Goal: Task Accomplishment & Management: Complete application form

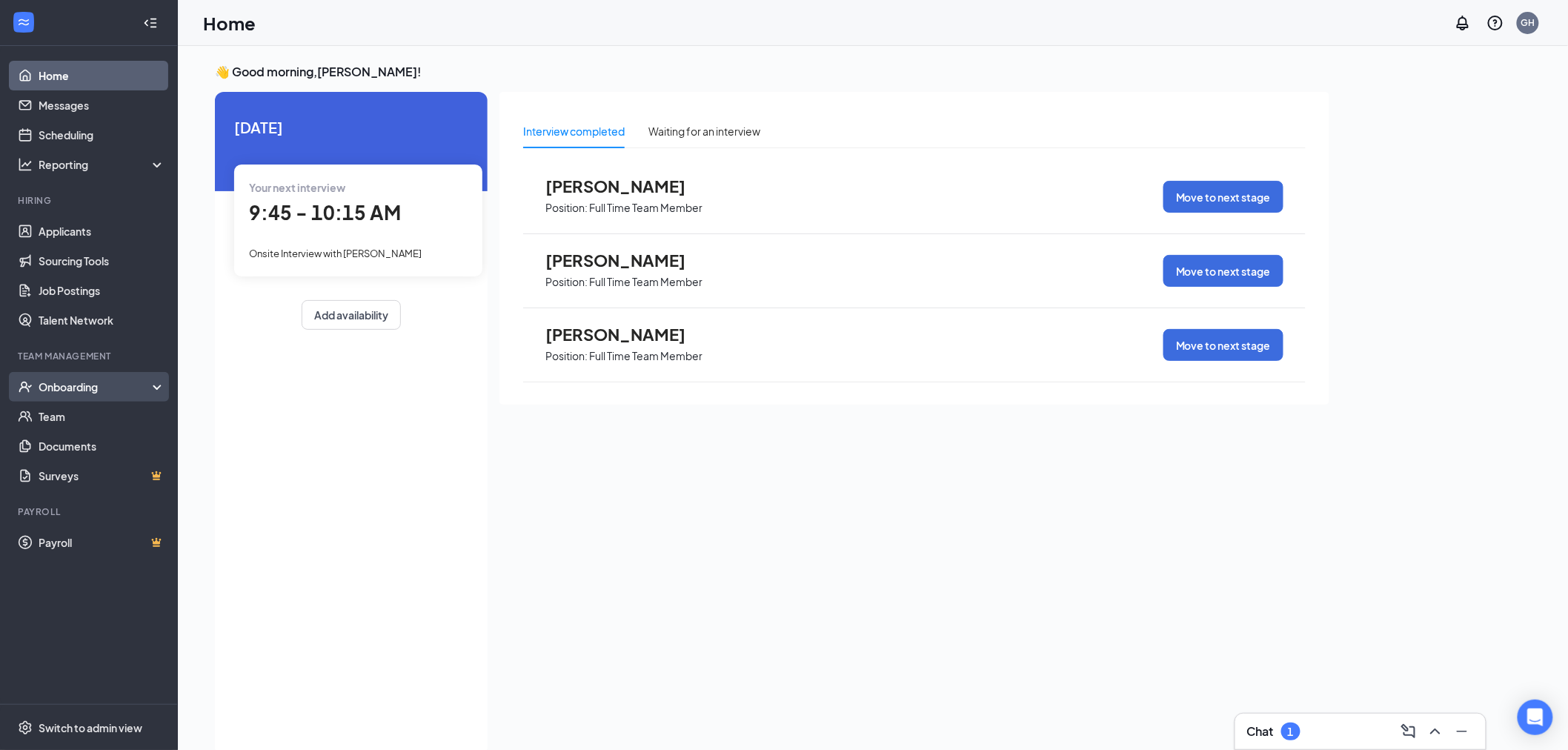
click at [107, 379] on div "Onboarding" at bounding box center [95, 386] width 114 height 15
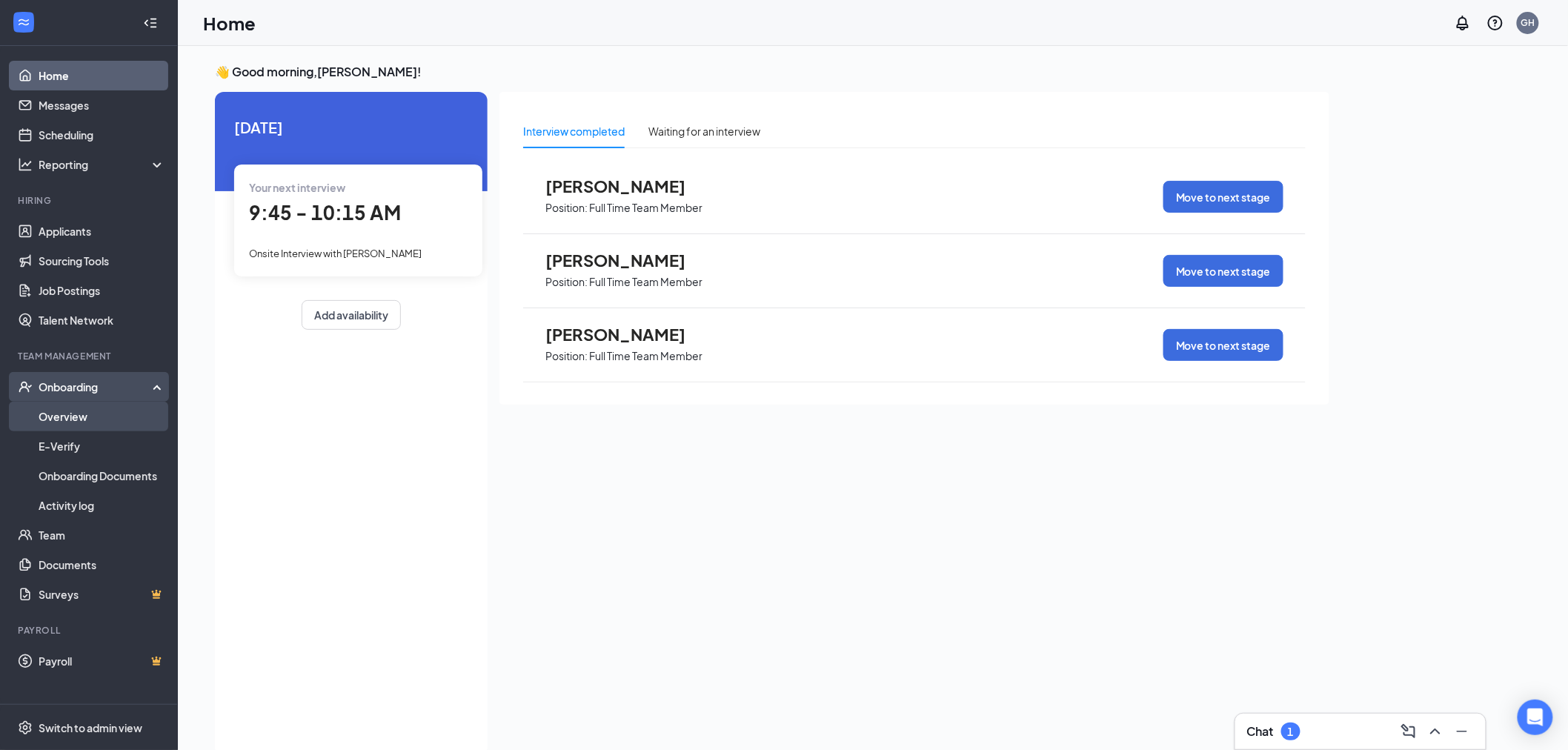
click at [107, 415] on link "Overview" at bounding box center [102, 416] width 127 height 30
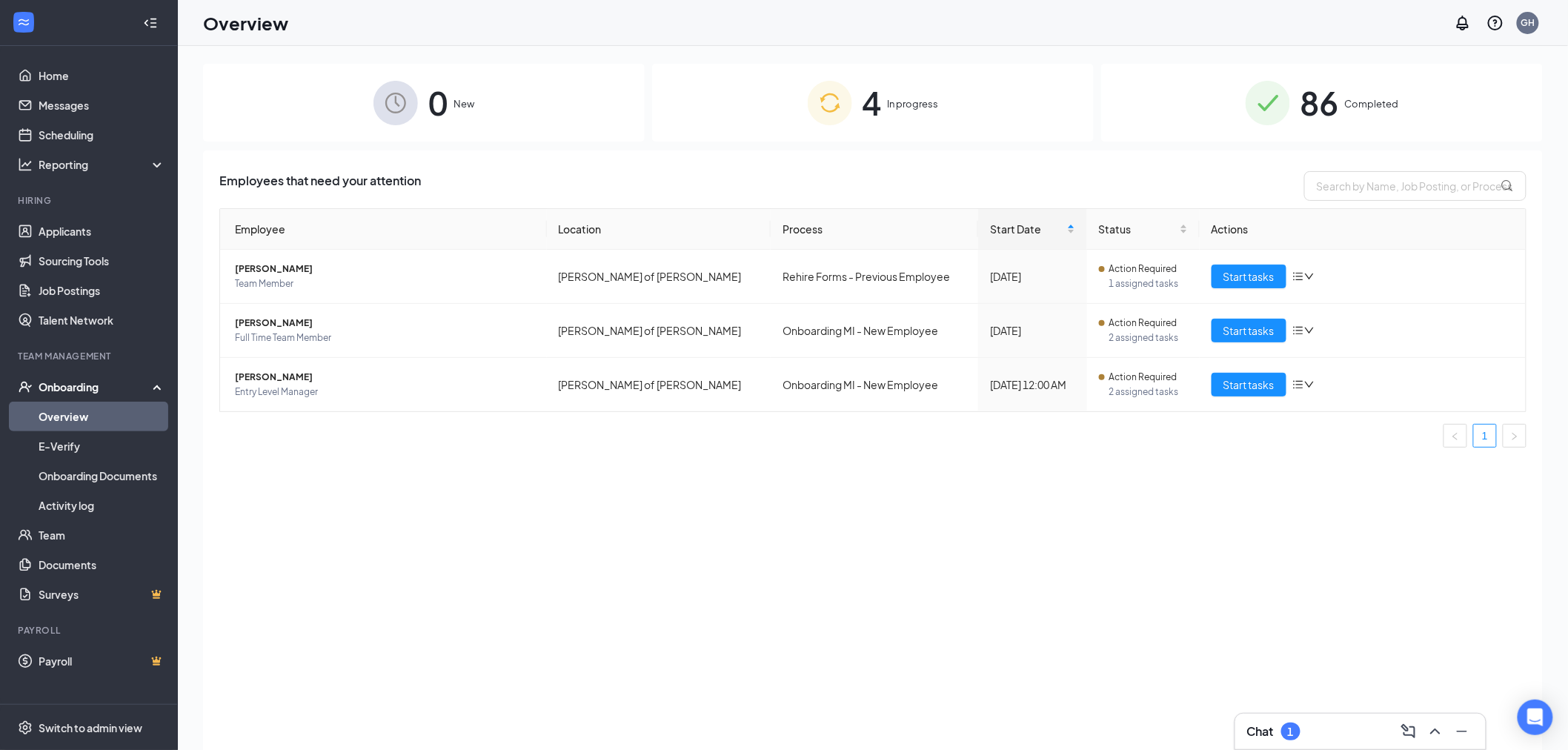
click at [1279, 727] on div "Chat 1" at bounding box center [1275, 731] width 54 height 18
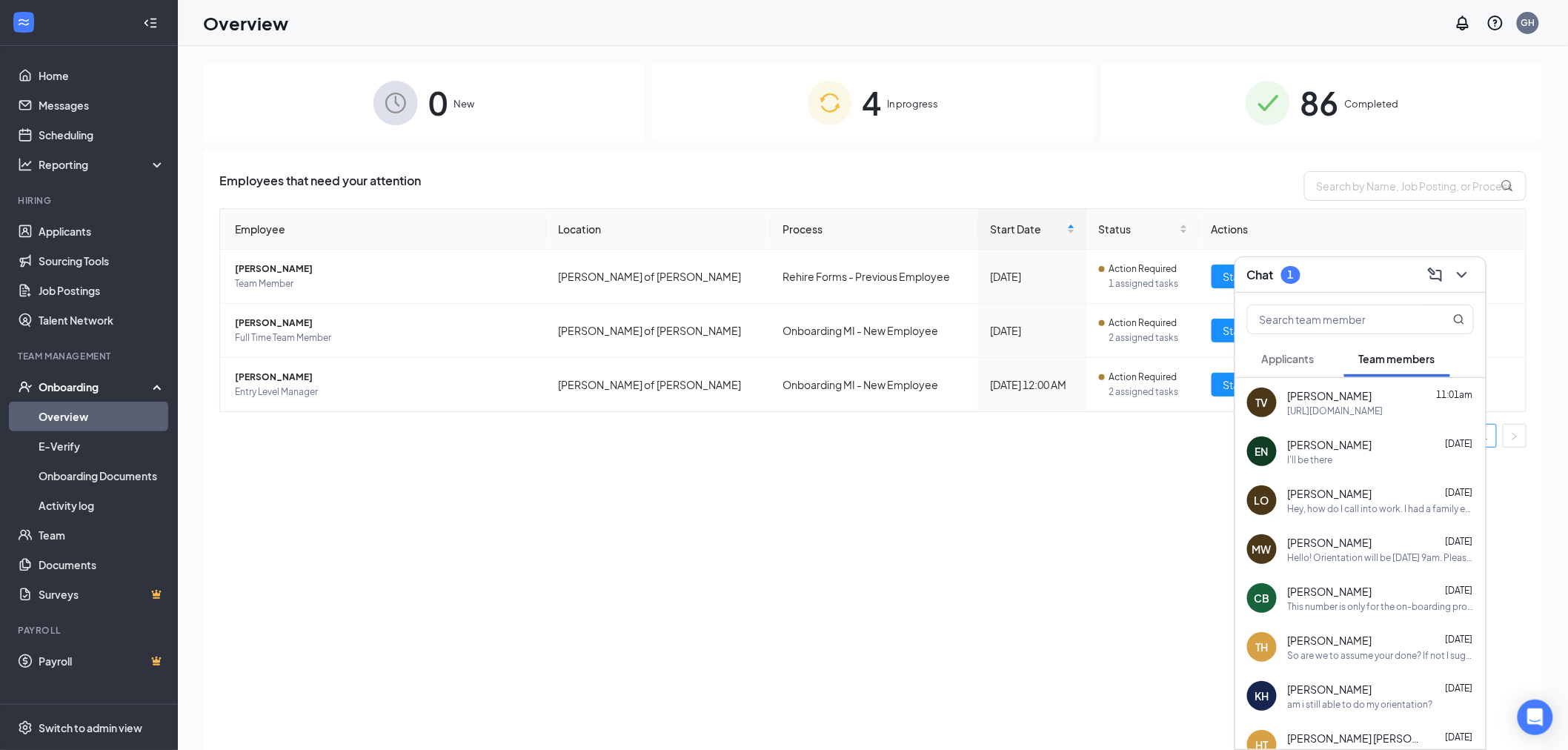
click at [1307, 363] on span "Applicants" at bounding box center [1288, 358] width 53 height 13
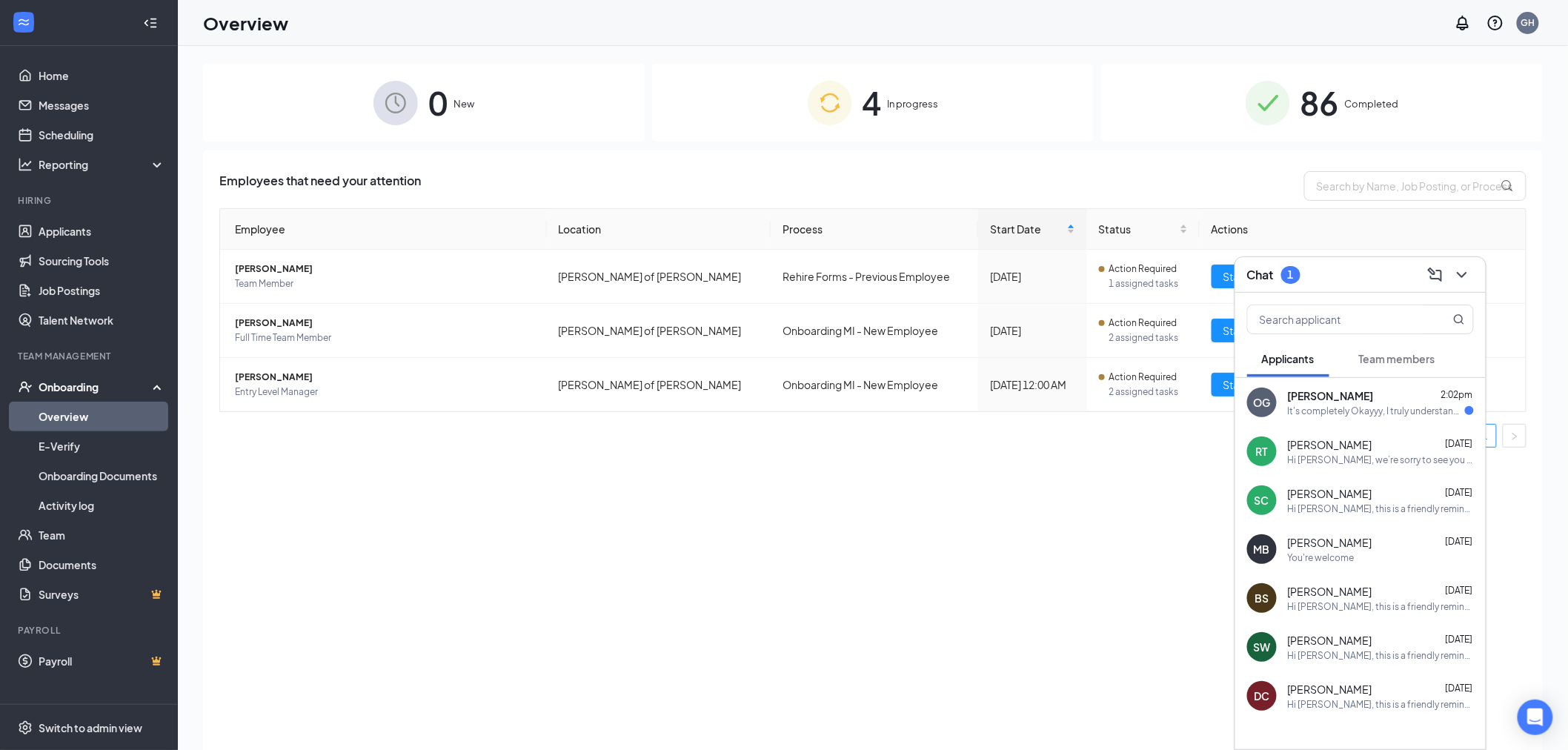
click at [1379, 409] on div "It's completely Okayyy, I truly understand that these things can be a pain in t…" at bounding box center [1376, 411] width 177 height 13
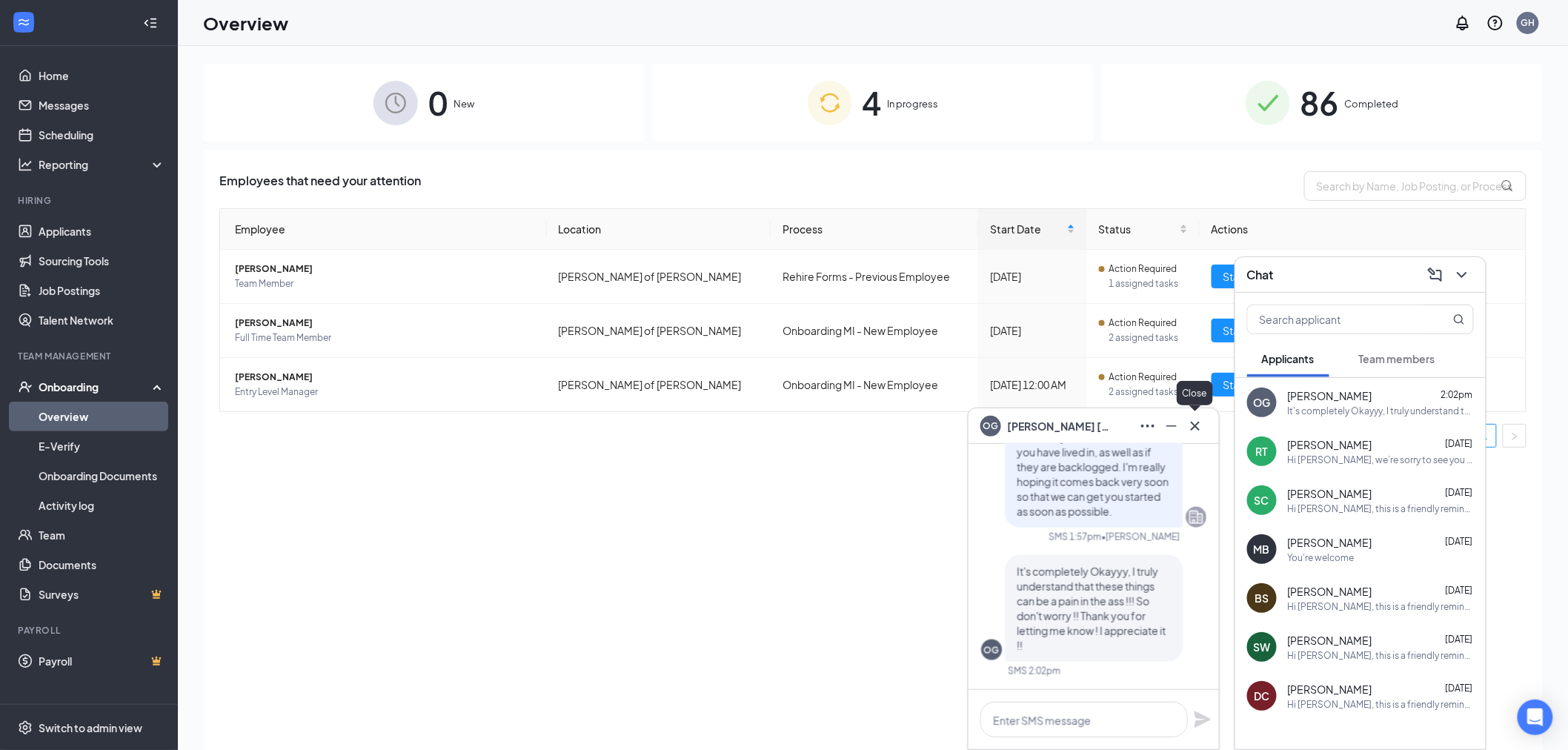
click at [1197, 431] on icon "Cross" at bounding box center [1196, 426] width 18 height 18
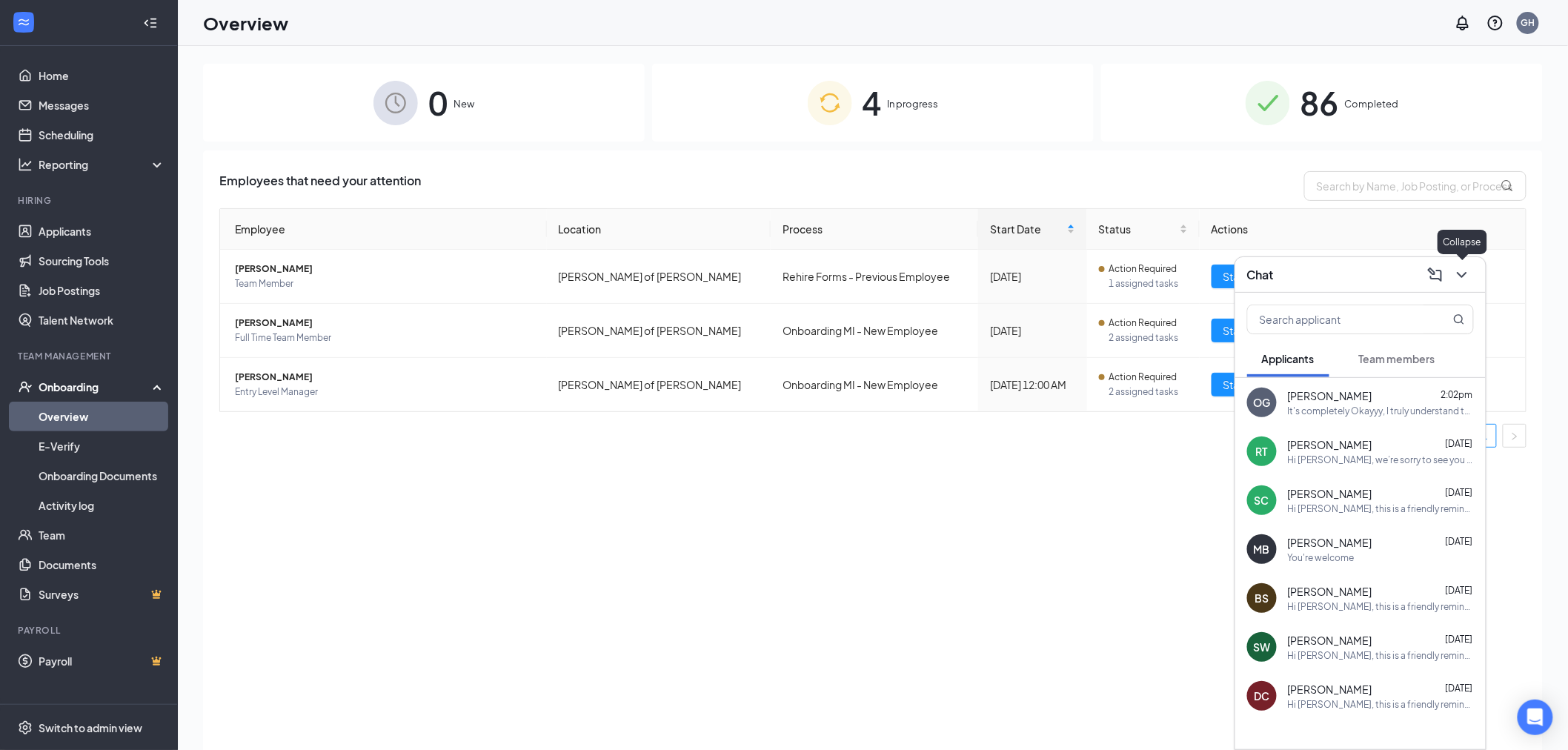
click at [1458, 274] on icon "ChevronDown" at bounding box center [1462, 274] width 18 height 18
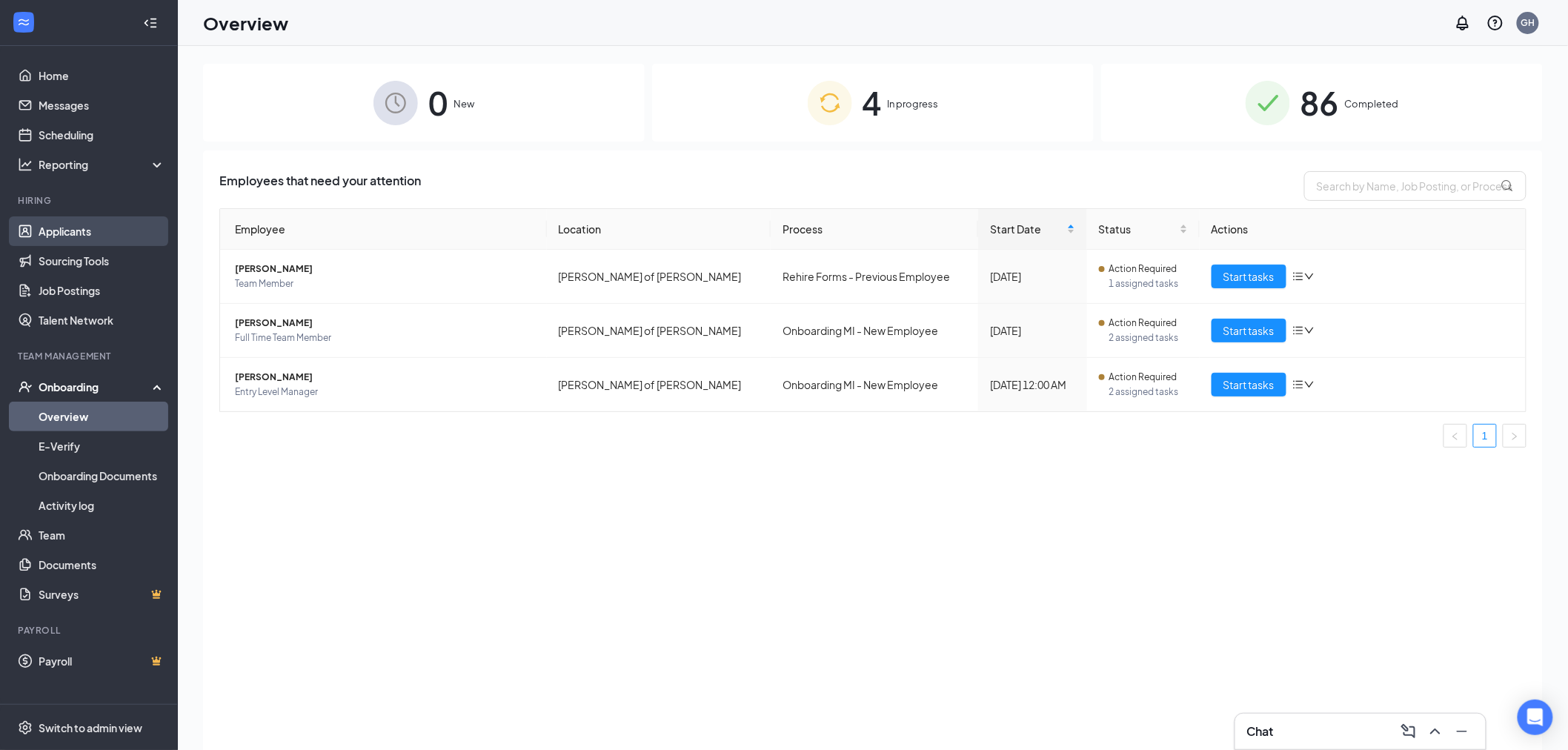
click at [43, 237] on link "Applicants" at bounding box center [102, 231] width 127 height 30
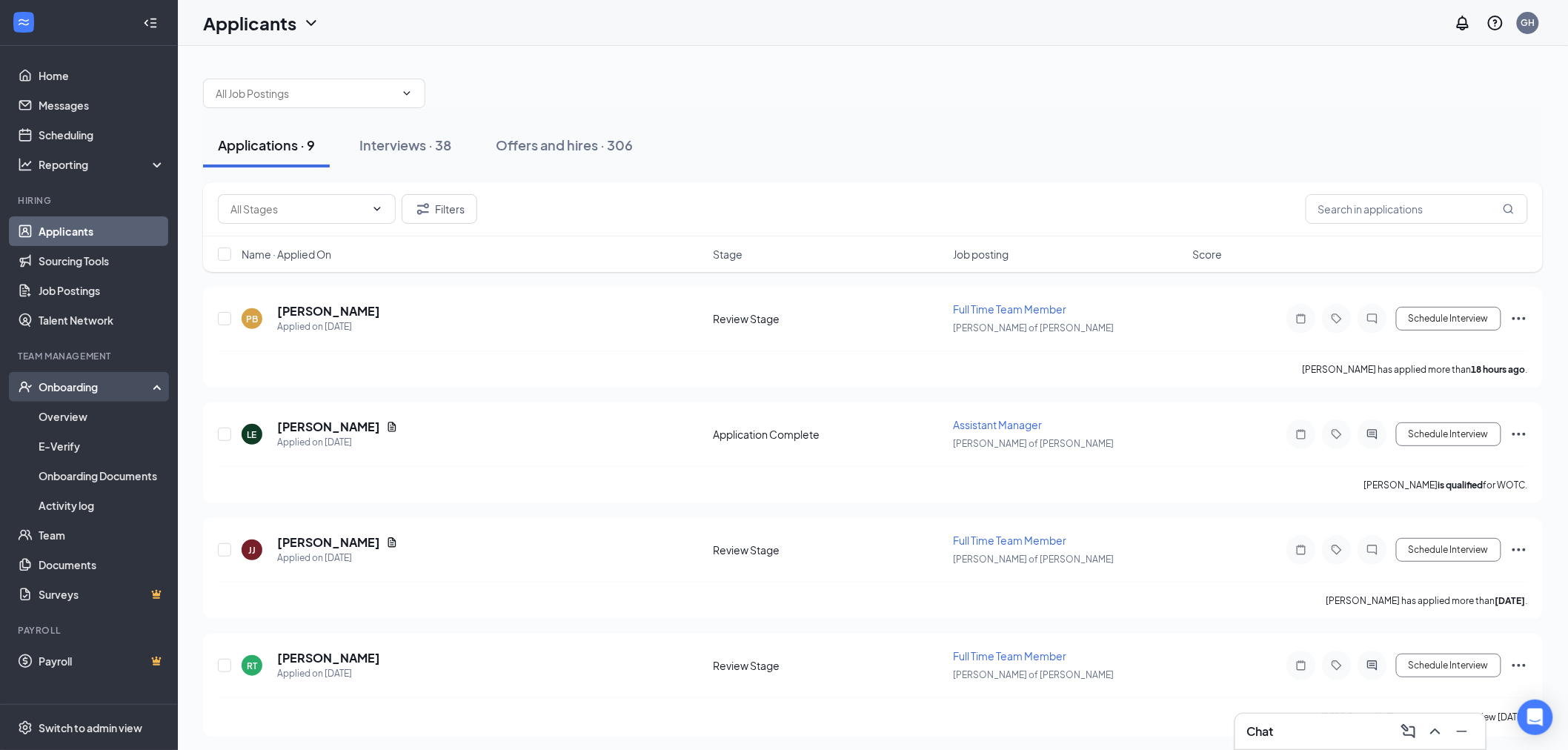
click at [75, 394] on div "Onboarding" at bounding box center [95, 386] width 114 height 15
click at [84, 384] on div "Onboarding" at bounding box center [95, 386] width 114 height 15
click at [59, 423] on link "Overview" at bounding box center [102, 416] width 127 height 30
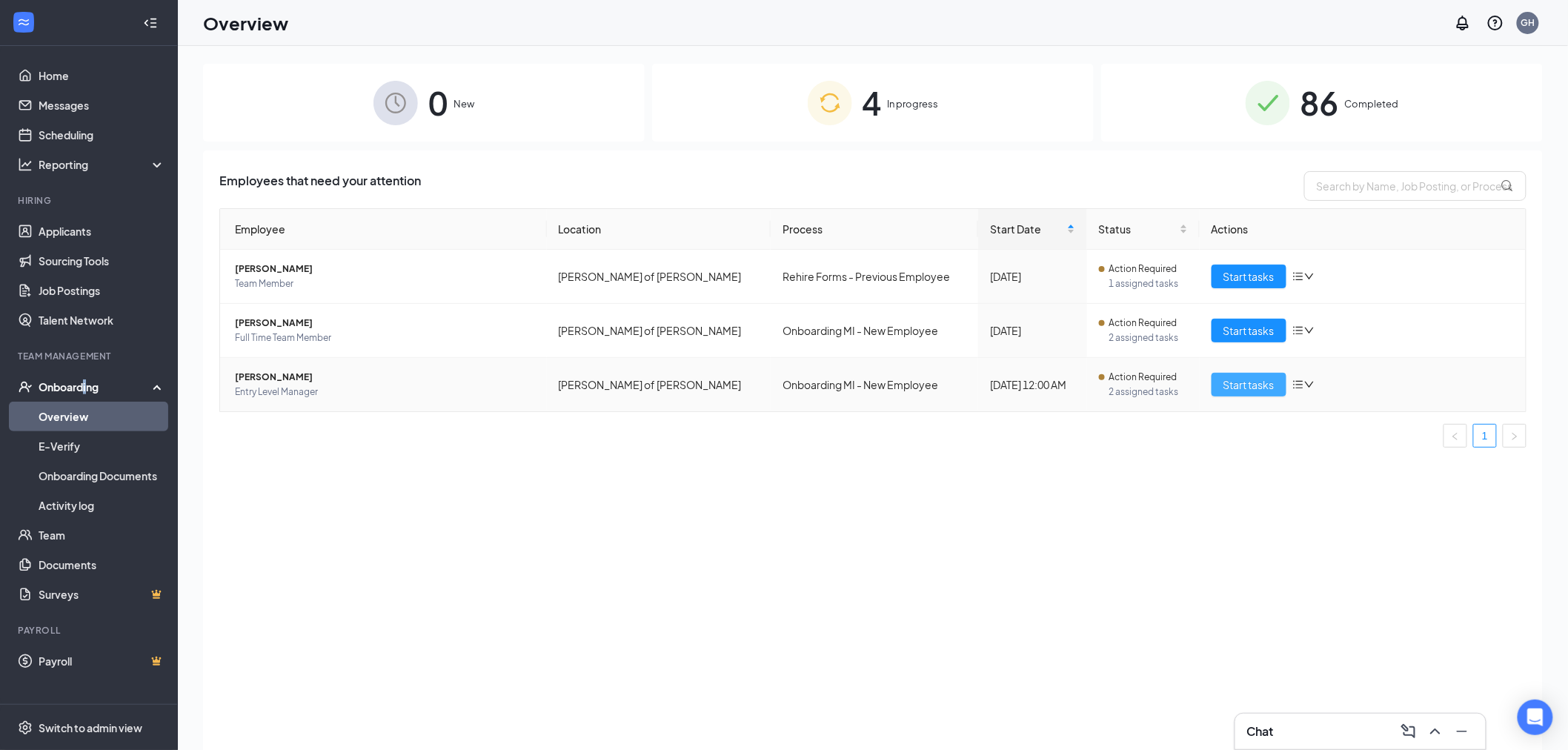
click at [1233, 382] on span "Start tasks" at bounding box center [1249, 384] width 51 height 17
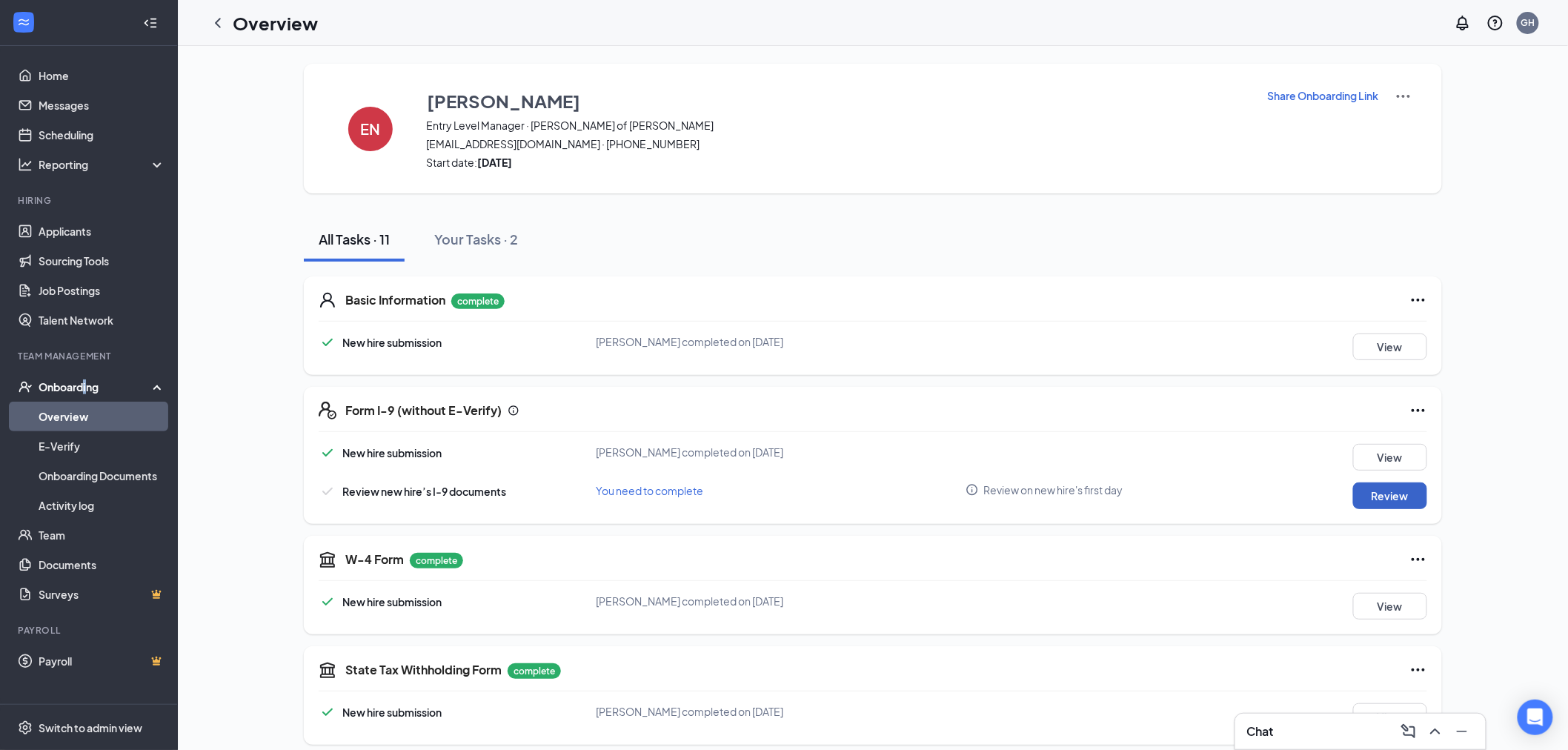
click at [1380, 494] on button "Review" at bounding box center [1391, 496] width 74 height 27
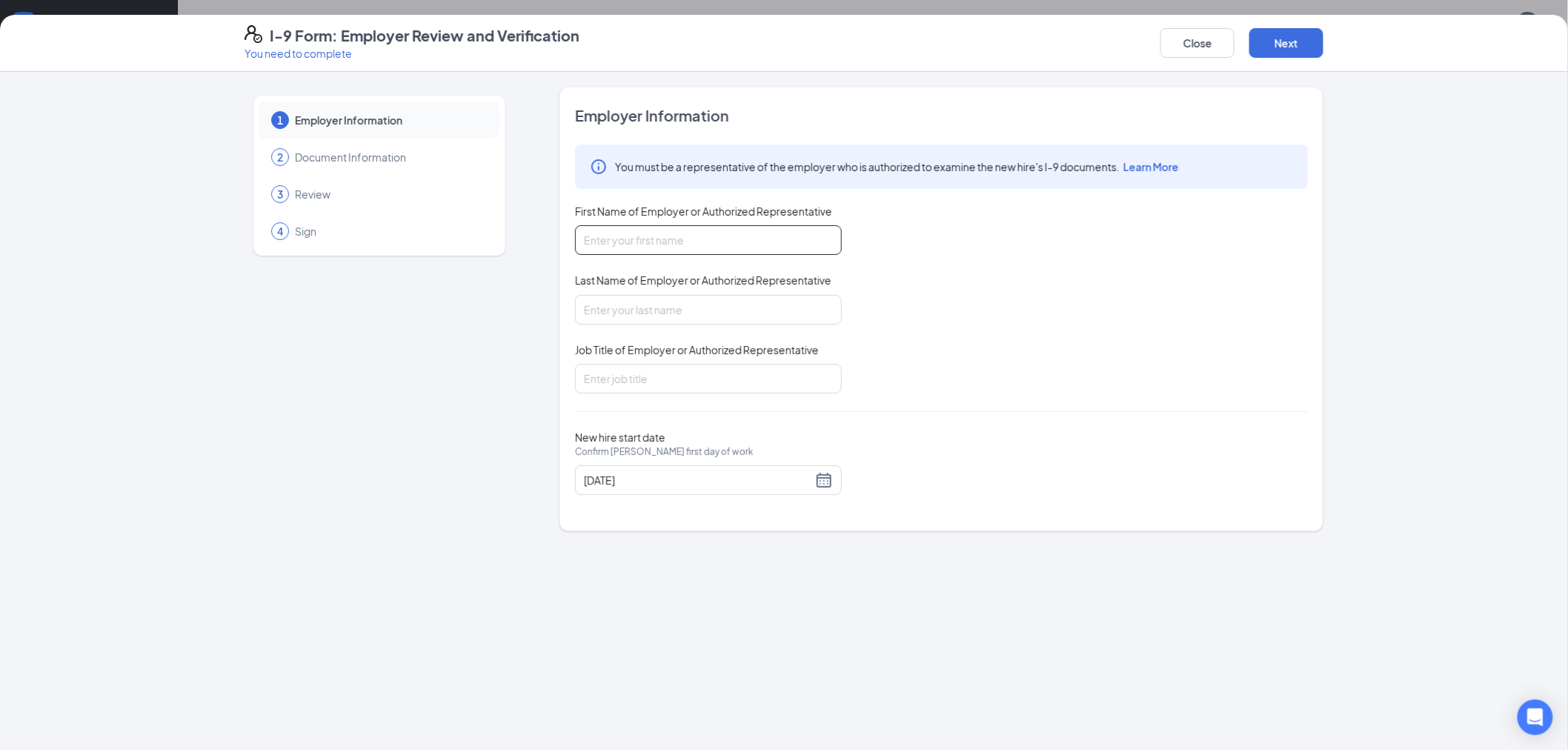
click at [767, 235] on input "First Name of Employer or Authorized Representative" at bounding box center [708, 241] width 267 height 30
type input "[PERSON_NAME]"
type input "Z"
type input "[PERSON_NAME]"
type input "Assistant Manager"
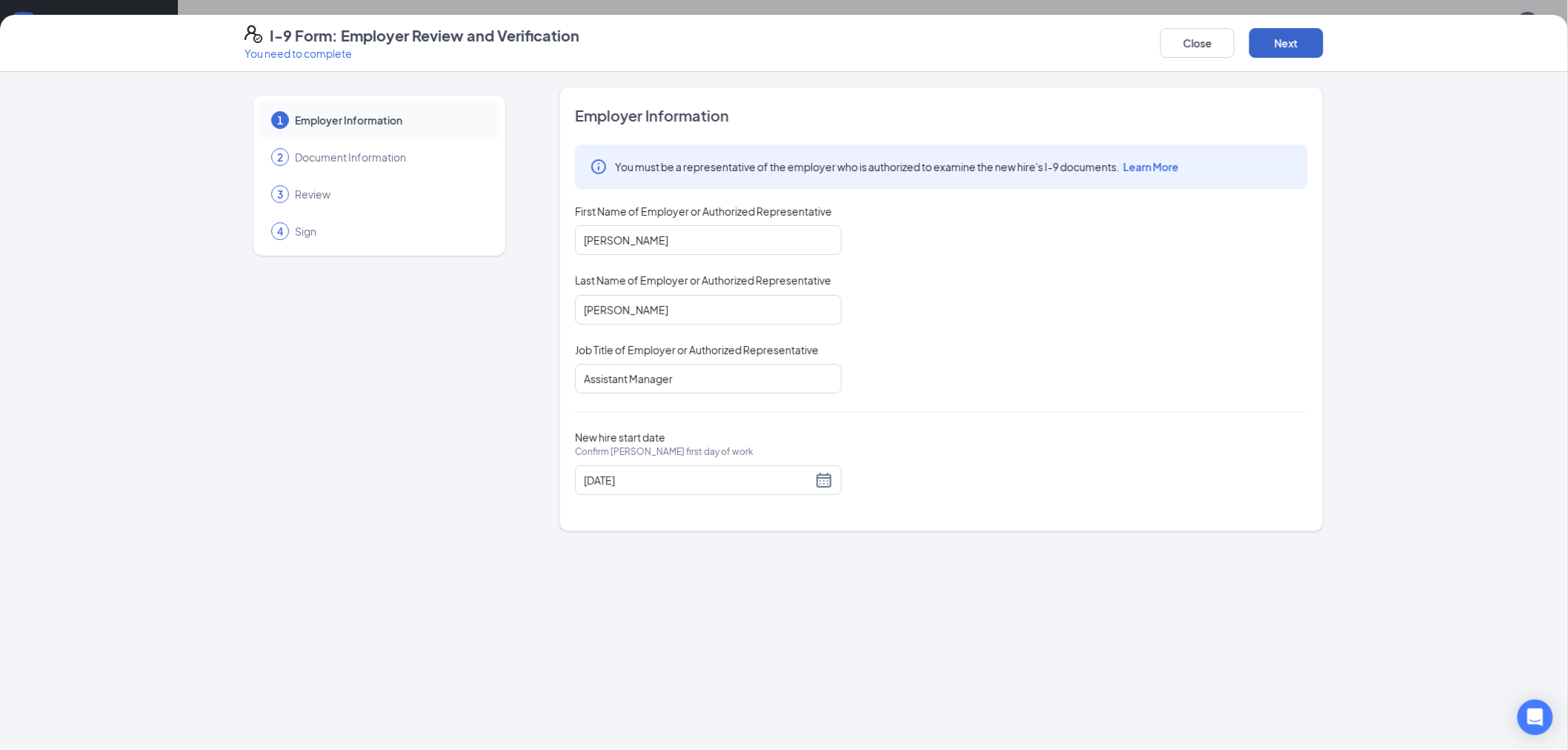
click at [1307, 50] on button "Next" at bounding box center [1286, 43] width 74 height 30
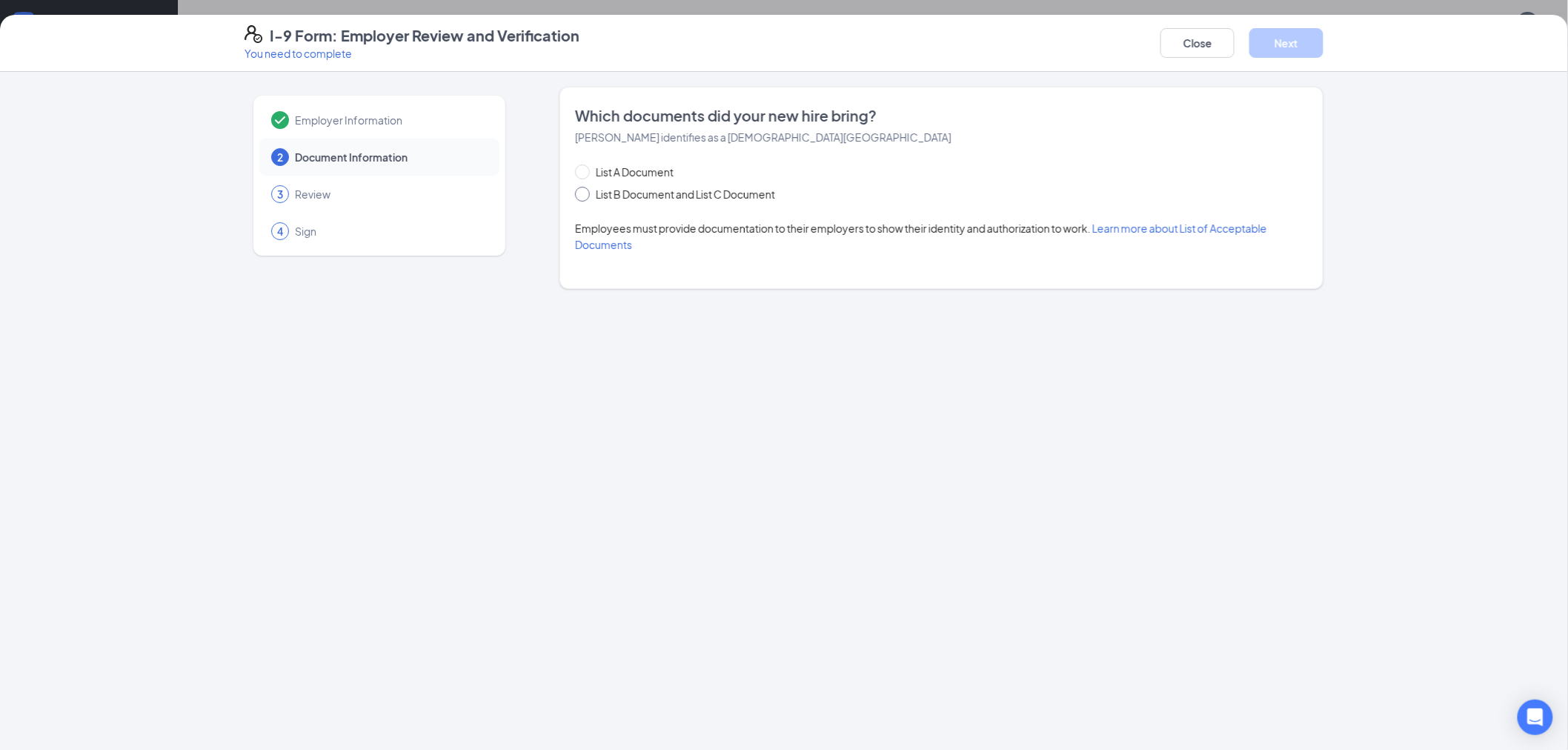
click at [746, 186] on span "List B Document and List C Document" at bounding box center [685, 194] width 191 height 17
click at [585, 187] on input "List B Document and List C Document" at bounding box center [580, 192] width 10 height 10
radio input "true"
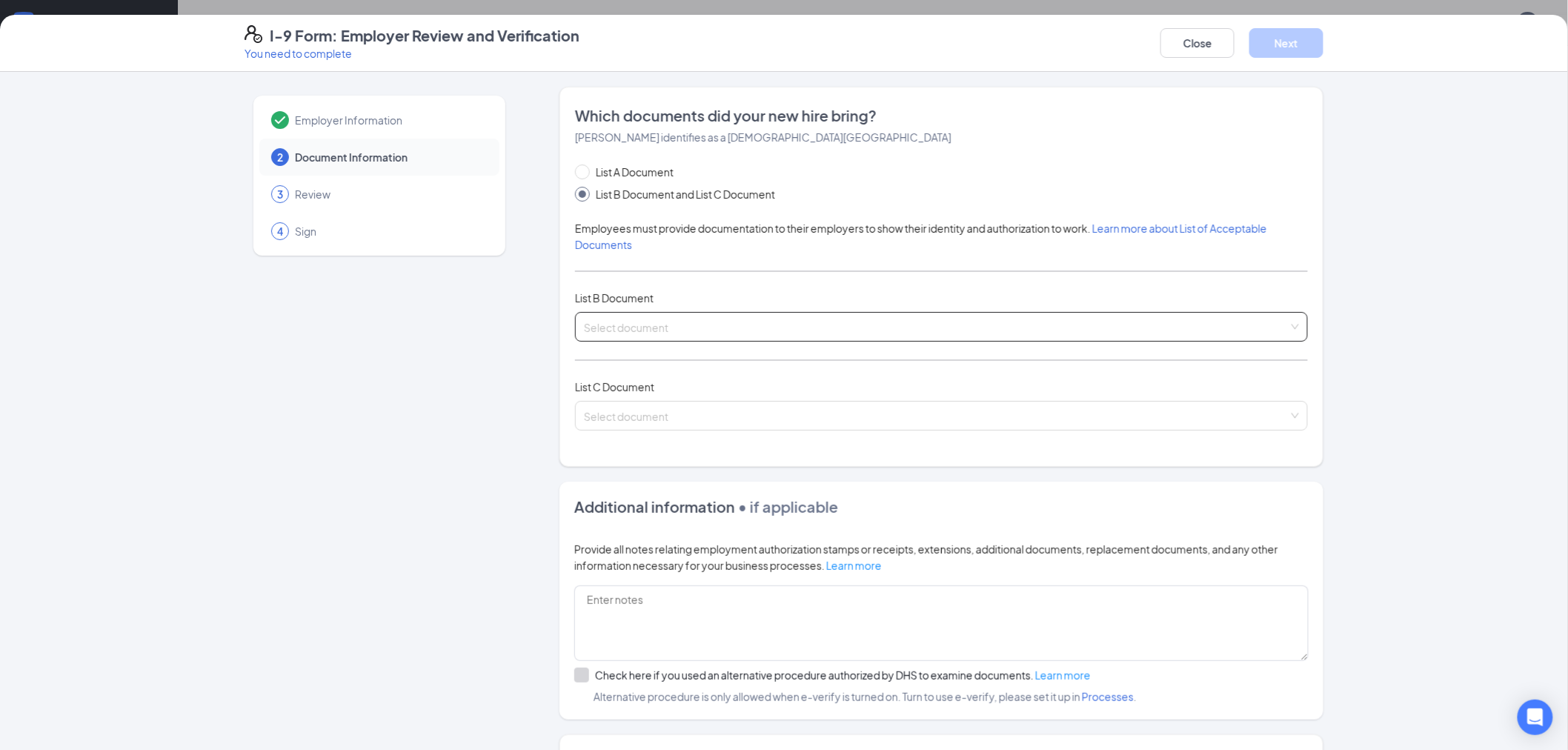
click at [725, 330] on input "search" at bounding box center [937, 324] width 705 height 22
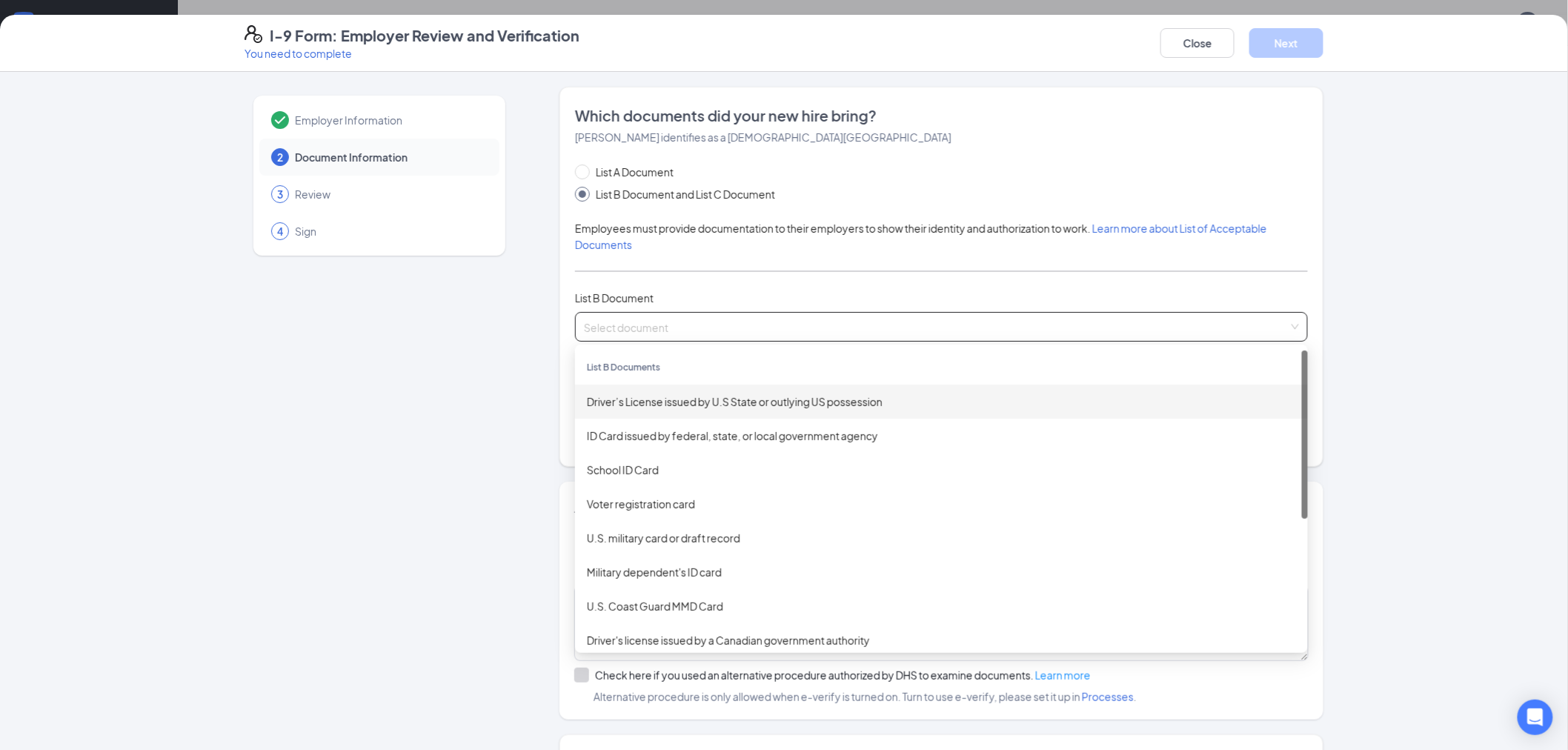
click at [663, 398] on div "Driver’s License issued by U.S State or outlying US possession" at bounding box center [941, 401] width 709 height 17
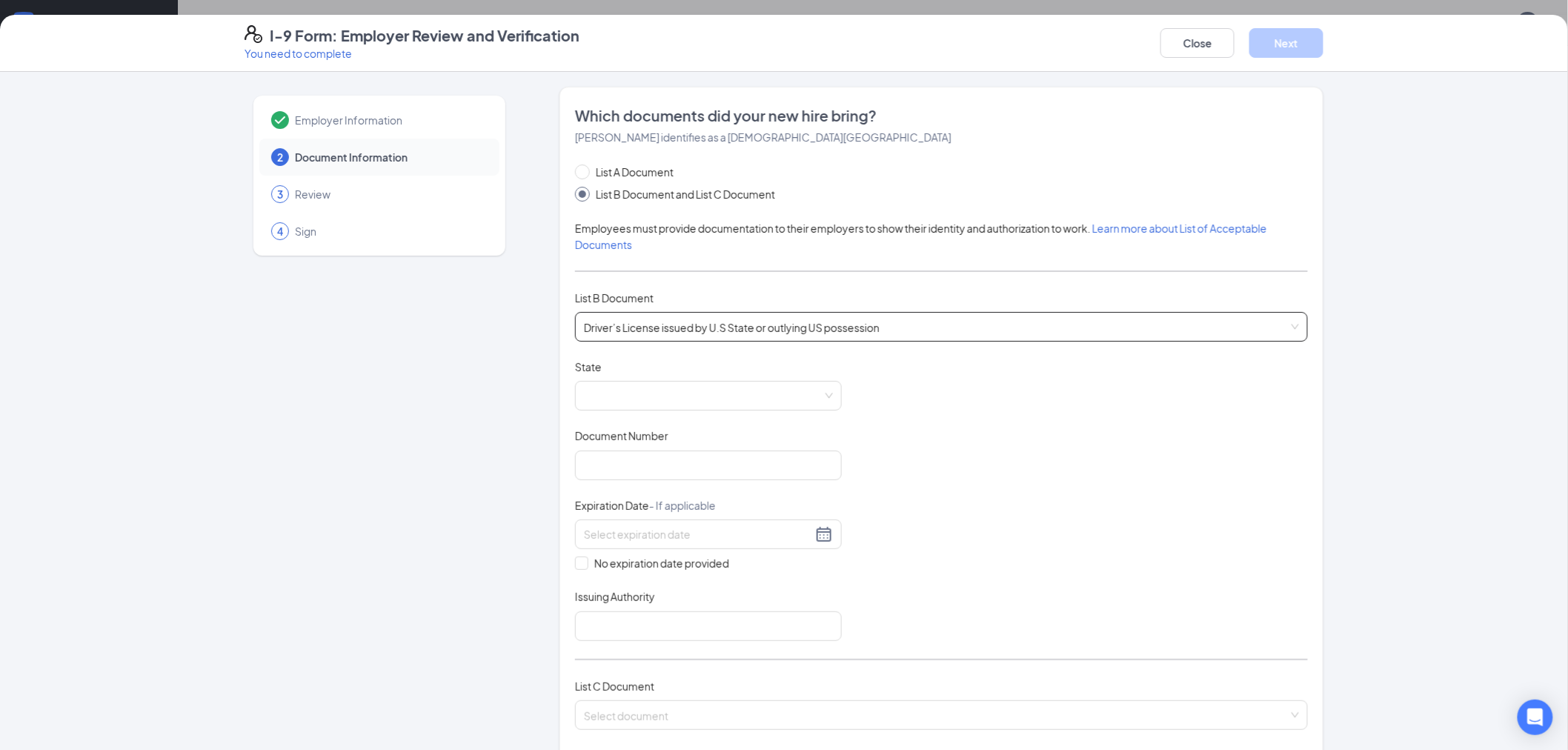
click at [673, 330] on span "Driver’s License issued by U.S State or outlying US possession" at bounding box center [942, 327] width 715 height 28
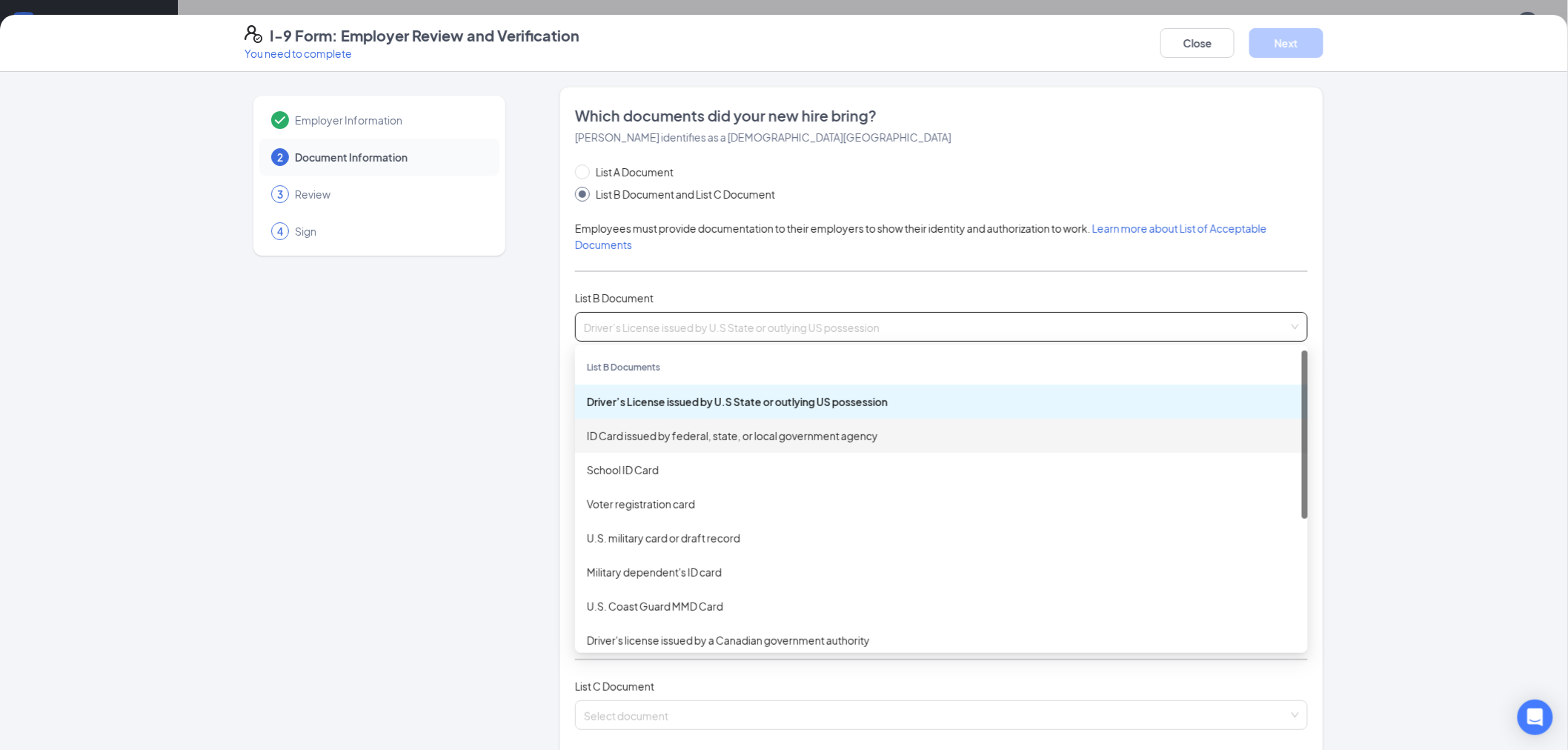
click at [678, 437] on div "ID Card issued by federal, state, or local government agency" at bounding box center [941, 435] width 709 height 17
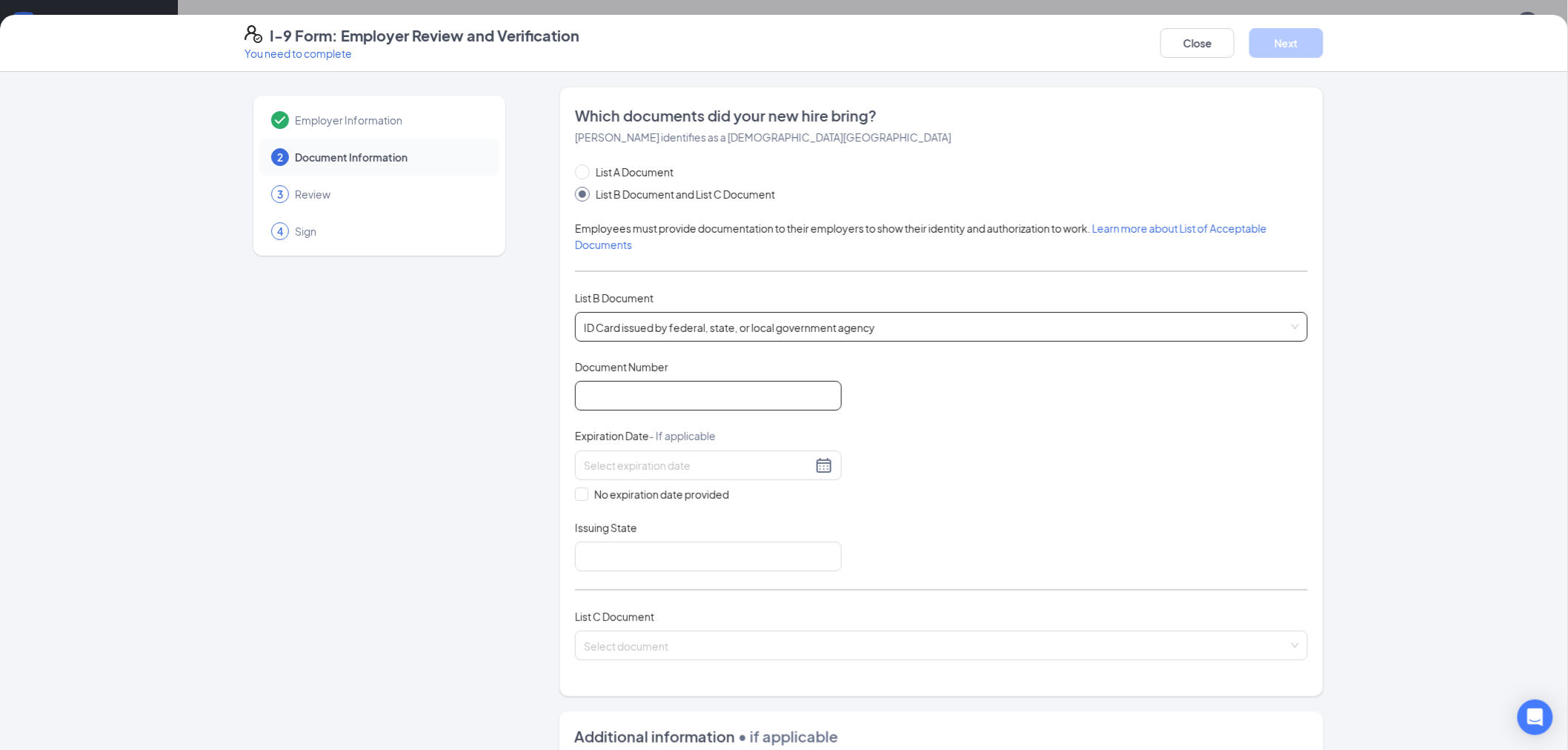
click at [673, 397] on input "Document Number" at bounding box center [708, 396] width 267 height 30
type input "1"
type input "N900001620007"
click at [790, 471] on input at bounding box center [698, 465] width 228 height 17
click at [648, 576] on div "7" at bounding box center [644, 575] width 18 height 18
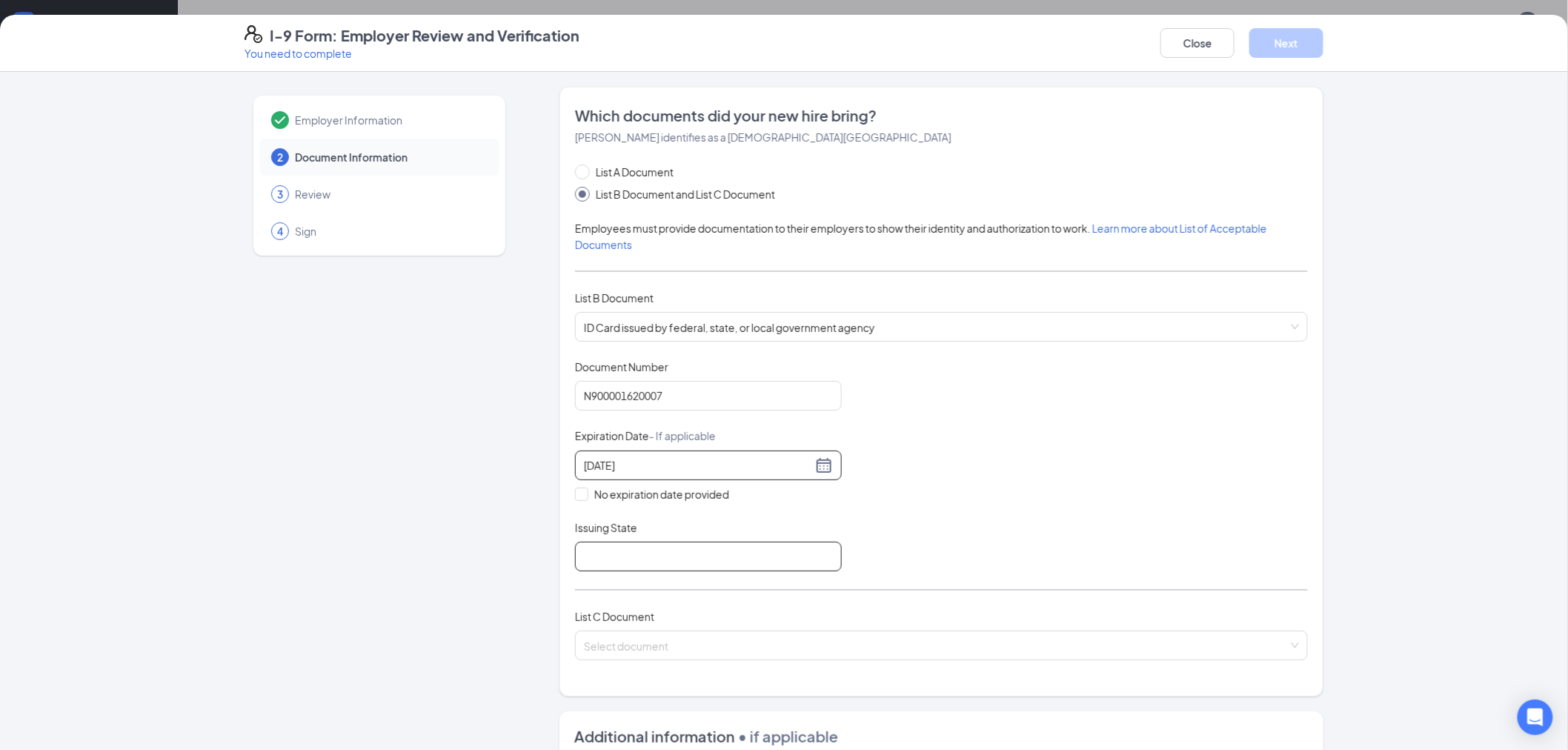
type input "[DATE]"
click at [590, 561] on input "Issuing State" at bounding box center [708, 557] width 267 height 30
type input "[US_STATE]"
click at [644, 640] on input "search" at bounding box center [937, 643] width 705 height 22
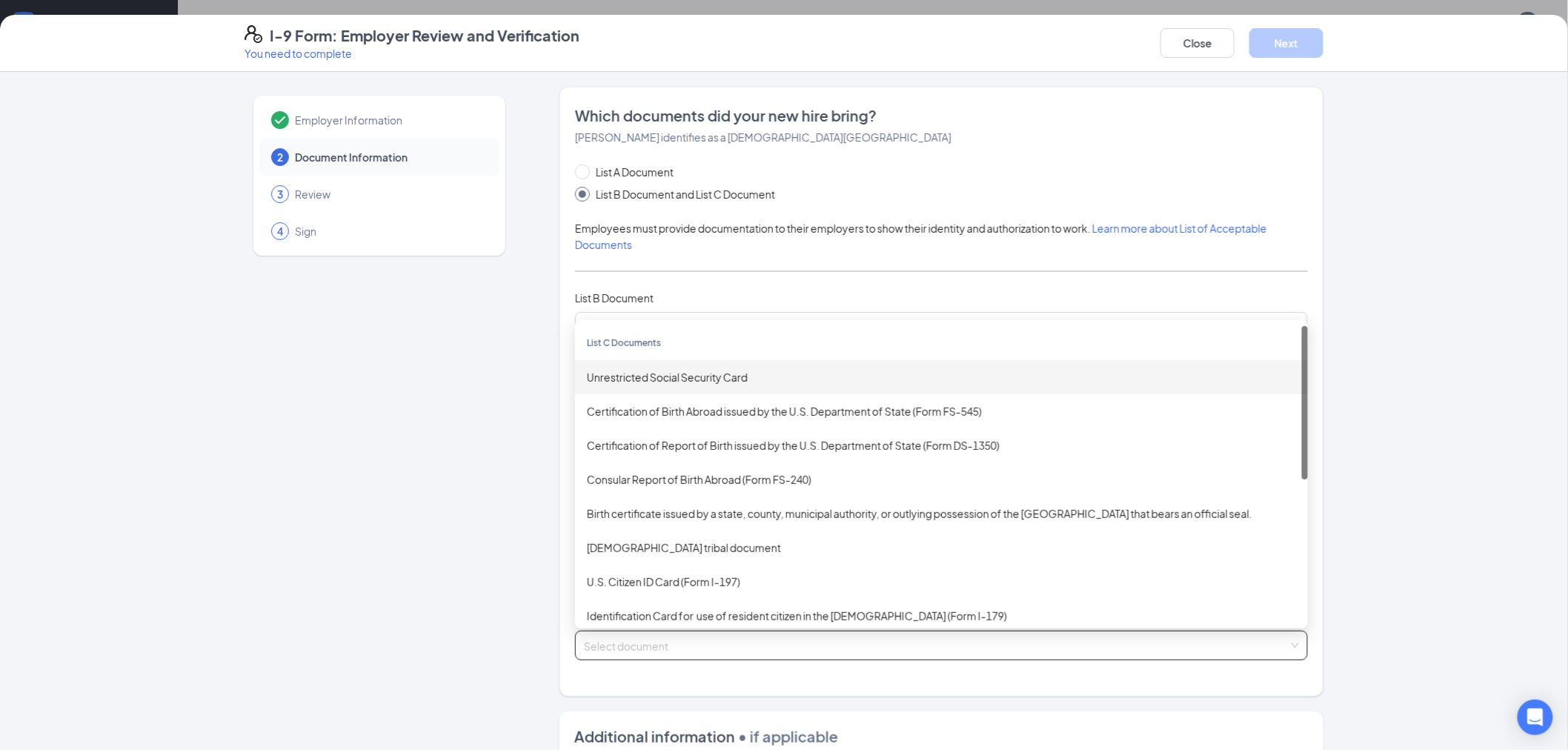
click at [662, 371] on div "Unrestricted Social Security Card" at bounding box center [941, 377] width 709 height 17
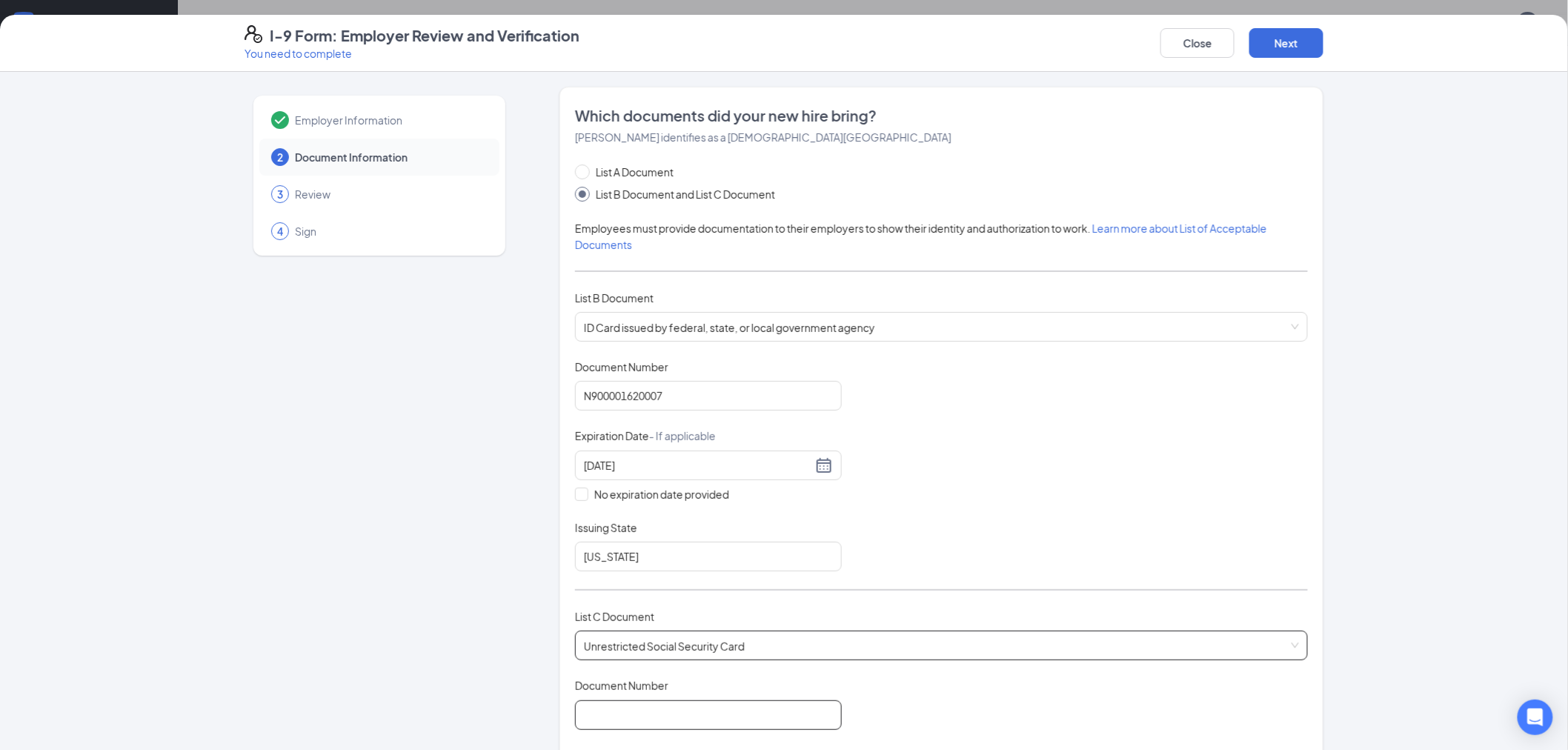
click at [646, 715] on input "Document Number" at bounding box center [708, 715] width 267 height 30
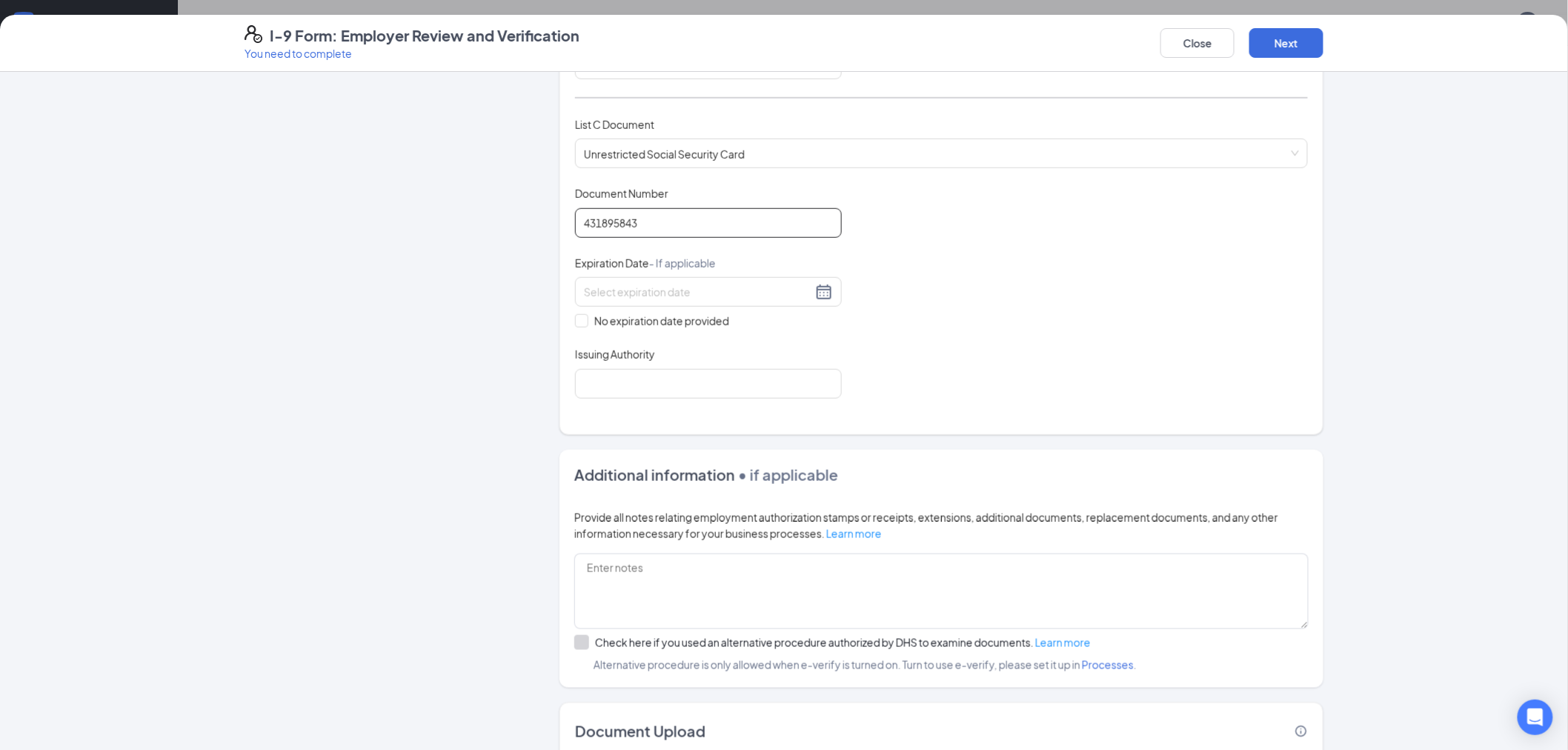
scroll to position [494, 0]
type input "431895843"
click at [676, 324] on span "No expiration date provided" at bounding box center [662, 319] width 147 height 17
click at [585, 323] on input "No expiration date provided" at bounding box center [580, 318] width 10 height 10
checkbox input "true"
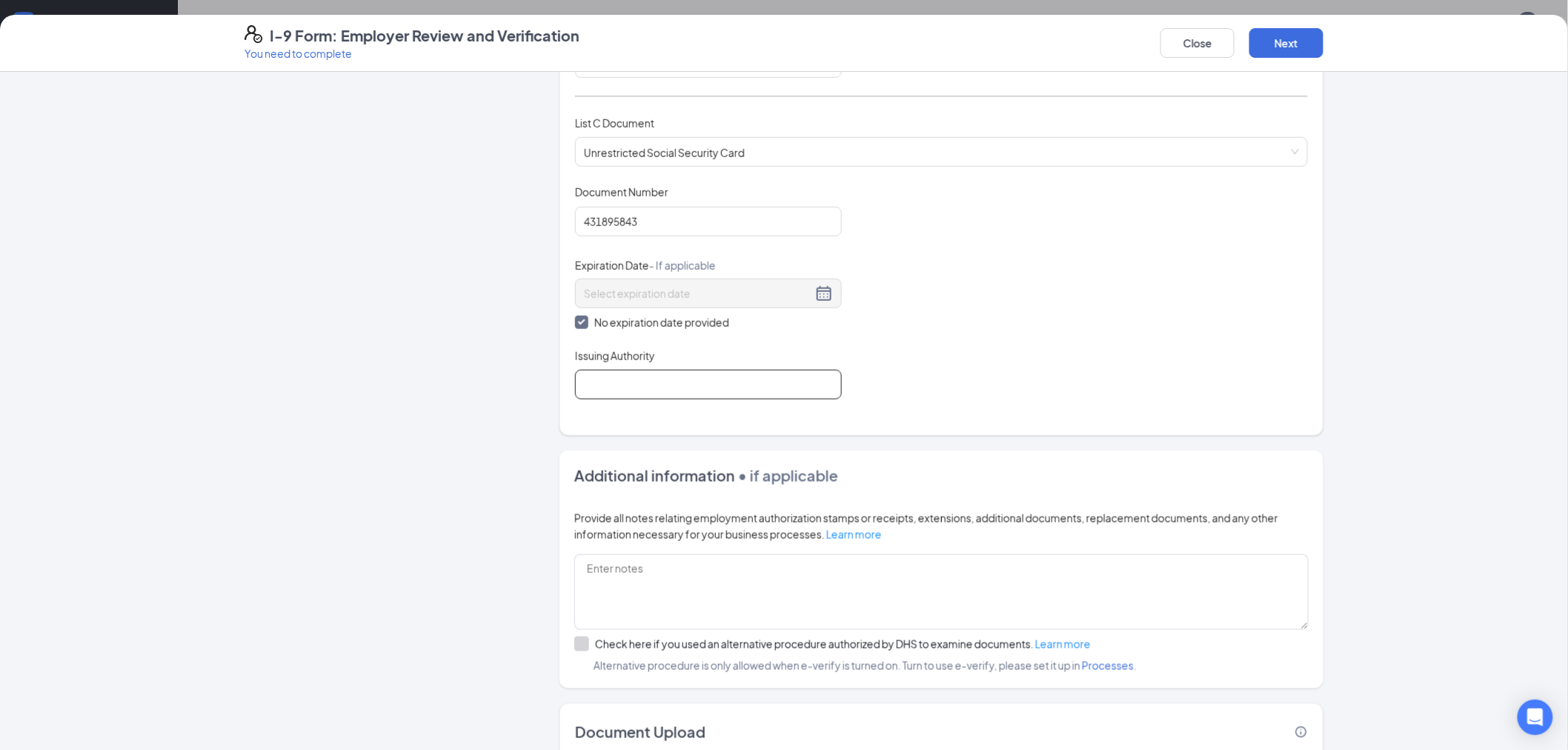
click at [655, 395] on input "Issuing Authority" at bounding box center [708, 385] width 267 height 30
type input "Social Security Administration"
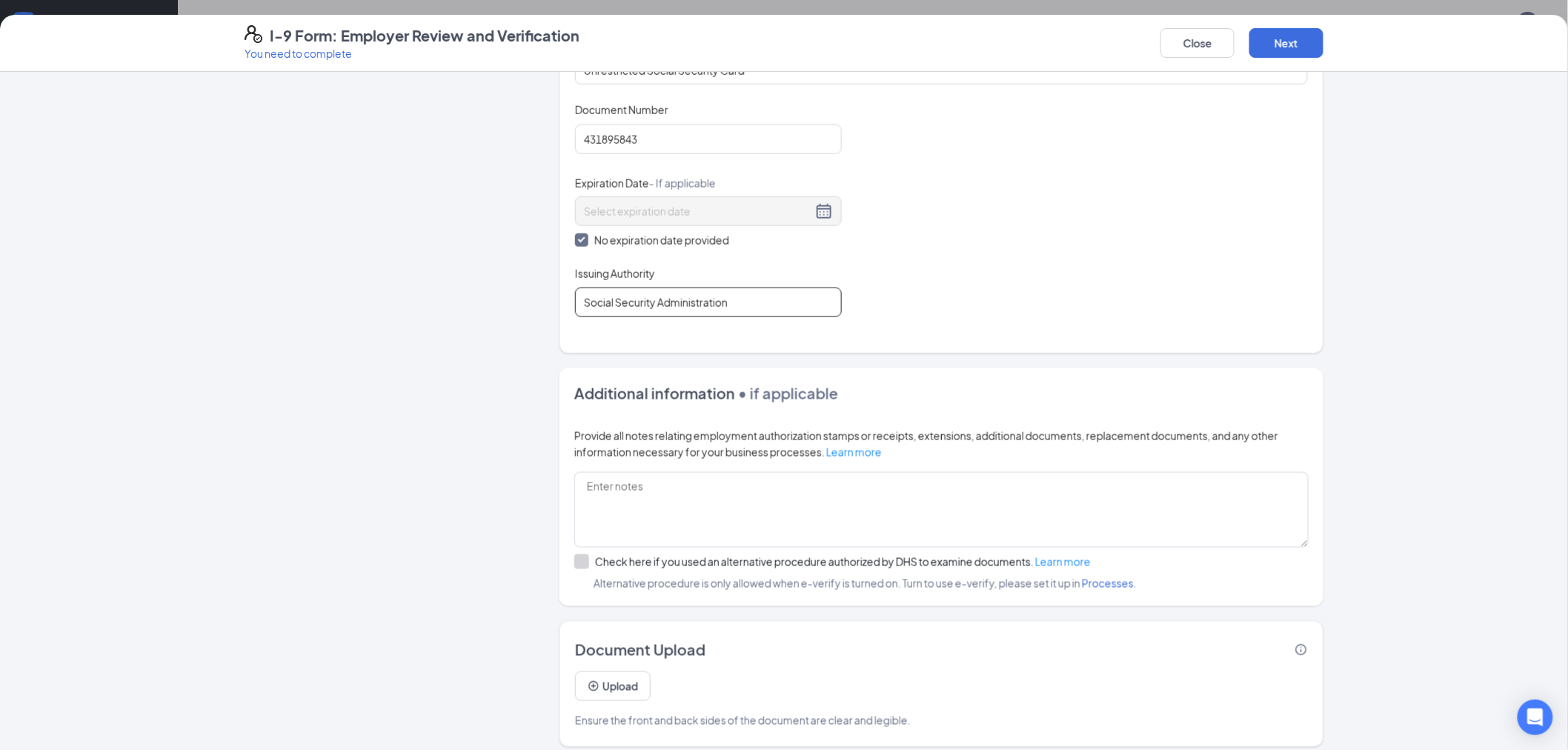
scroll to position [588, 0]
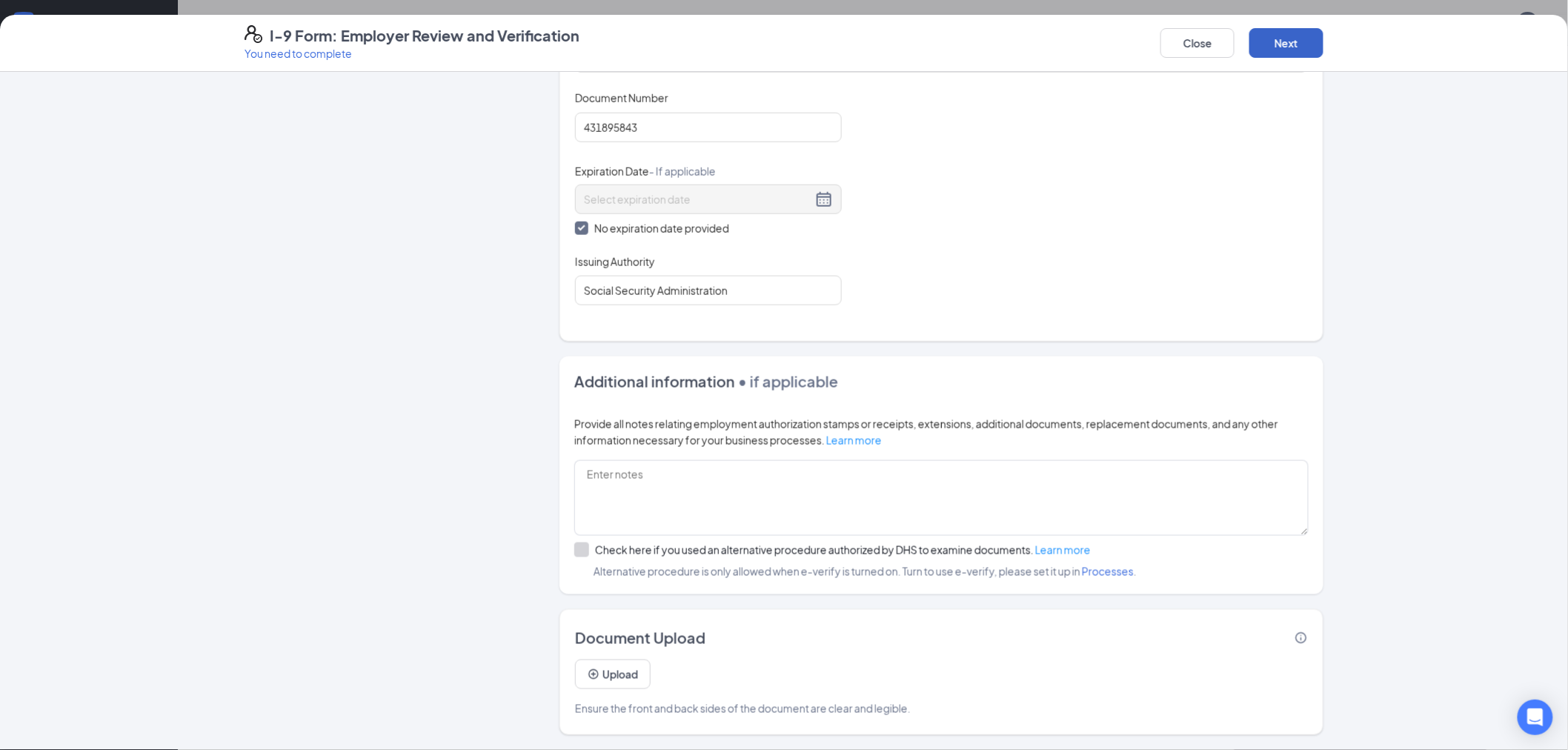
click at [1280, 42] on button "Next" at bounding box center [1286, 43] width 74 height 30
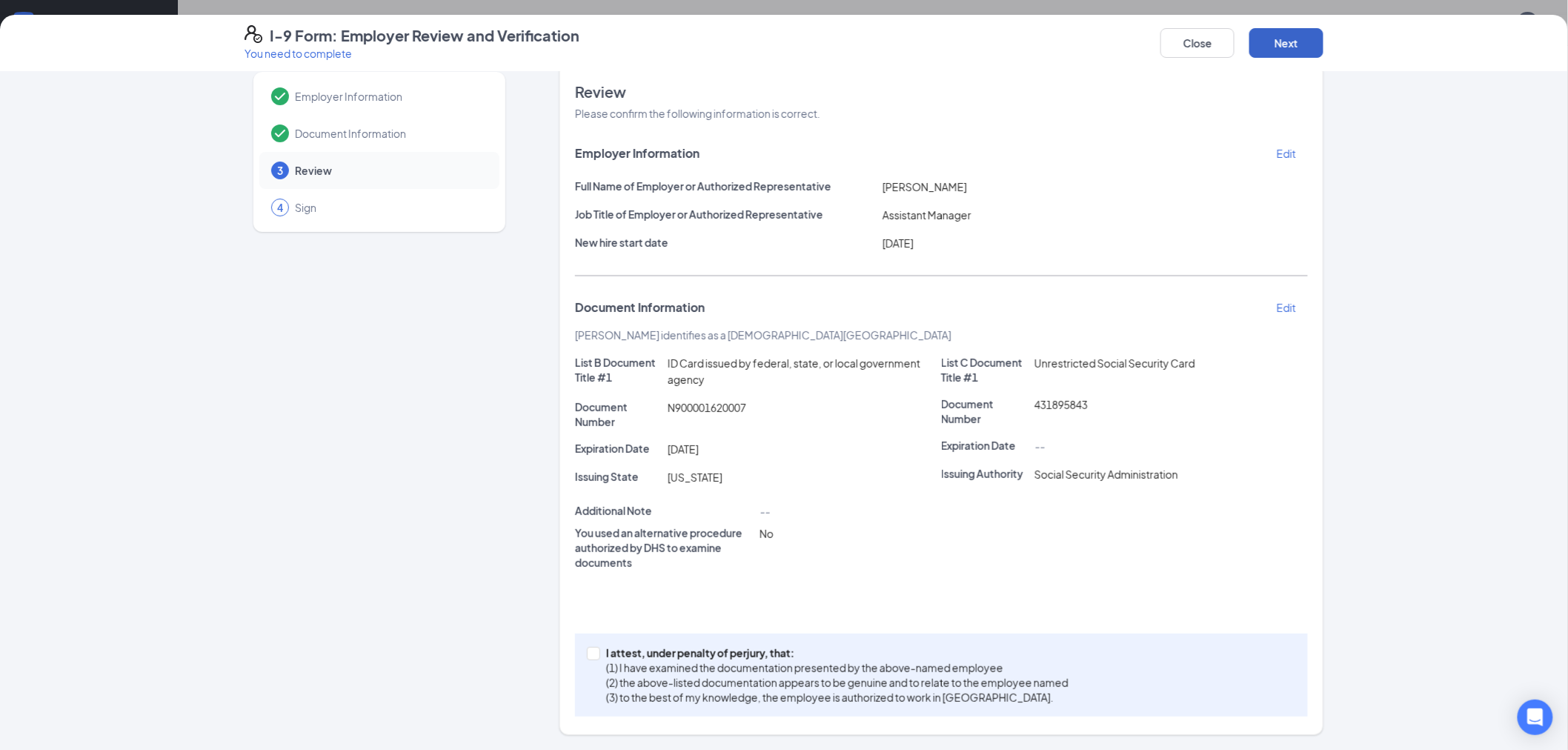
scroll to position [23, 0]
click at [609, 657] on p "I attest, under penalty of perjury, that:" at bounding box center [838, 653] width 462 height 15
click at [597, 657] on input "I attest, under penalty of [PERSON_NAME], that: (1) I have examined the documen…" at bounding box center [592, 652] width 10 height 10
checkbox input "true"
click at [1279, 39] on button "Next" at bounding box center [1286, 43] width 74 height 30
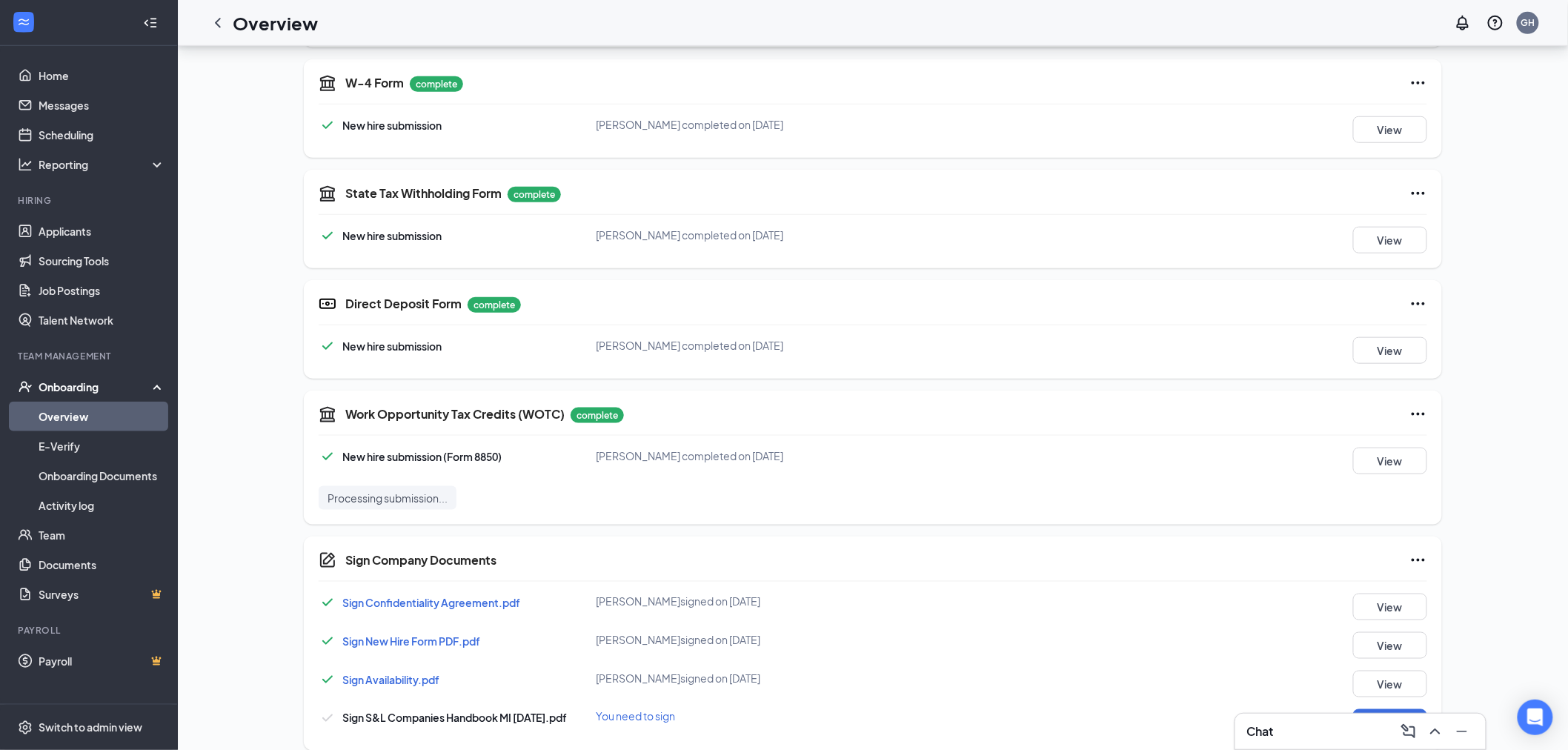
scroll to position [494, 0]
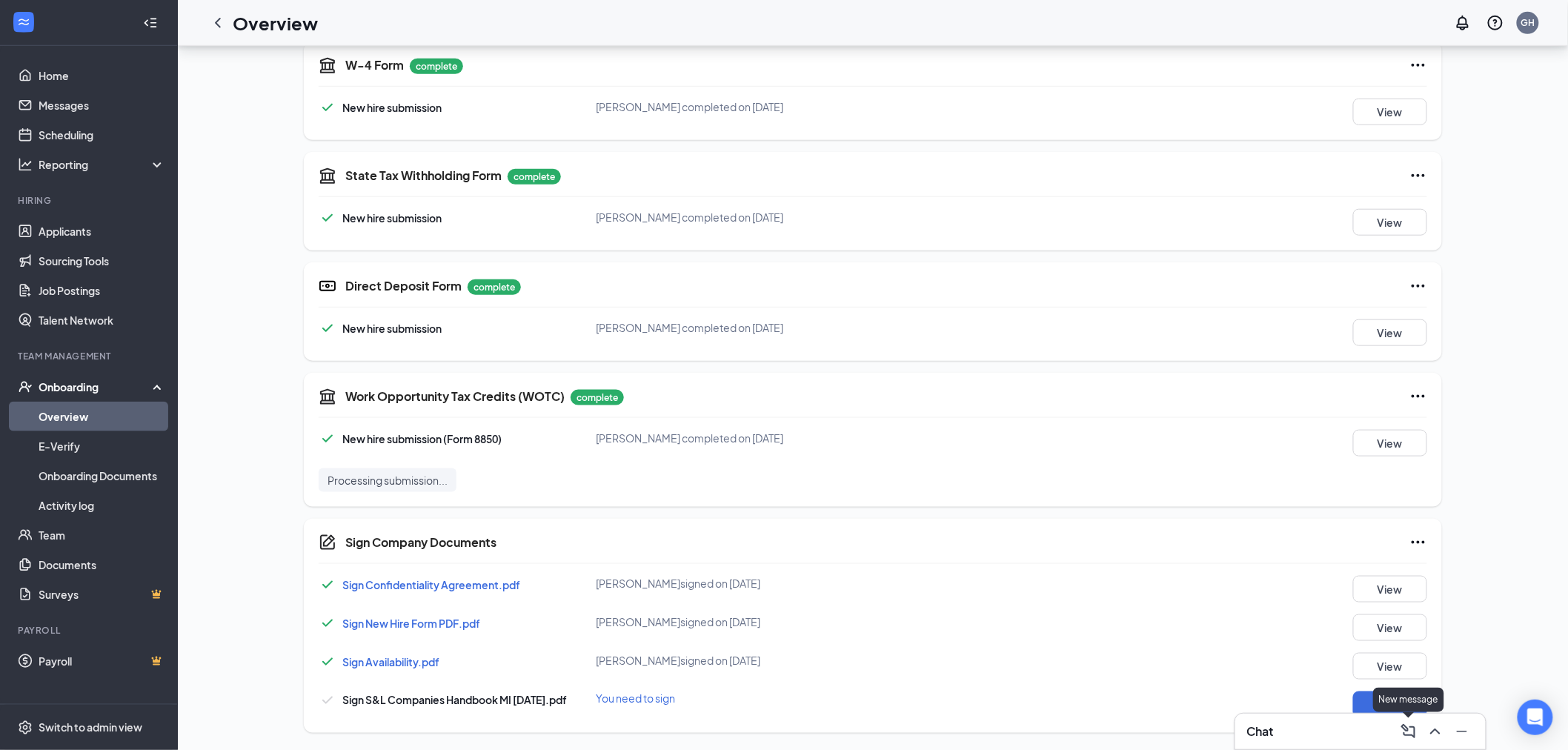
click at [1374, 705] on div "New message" at bounding box center [1409, 700] width 71 height 24
click at [1397, 705] on button "Sign" at bounding box center [1391, 705] width 74 height 27
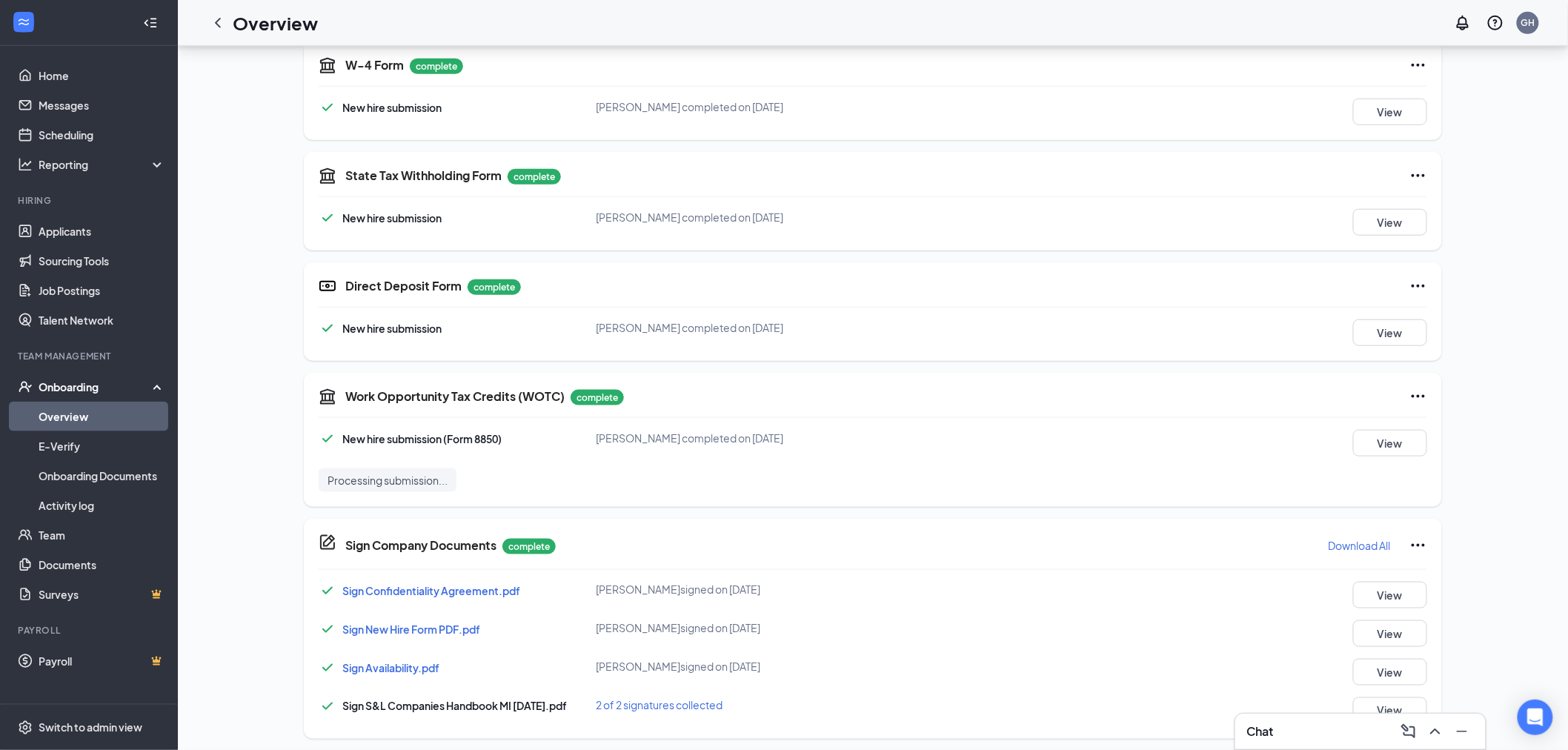
click at [939, 282] on div "Sign Company Documents [PERSON_NAME] completed on [DATE] Close Sign Confidentia…" at bounding box center [784, 375] width 1568 height 750
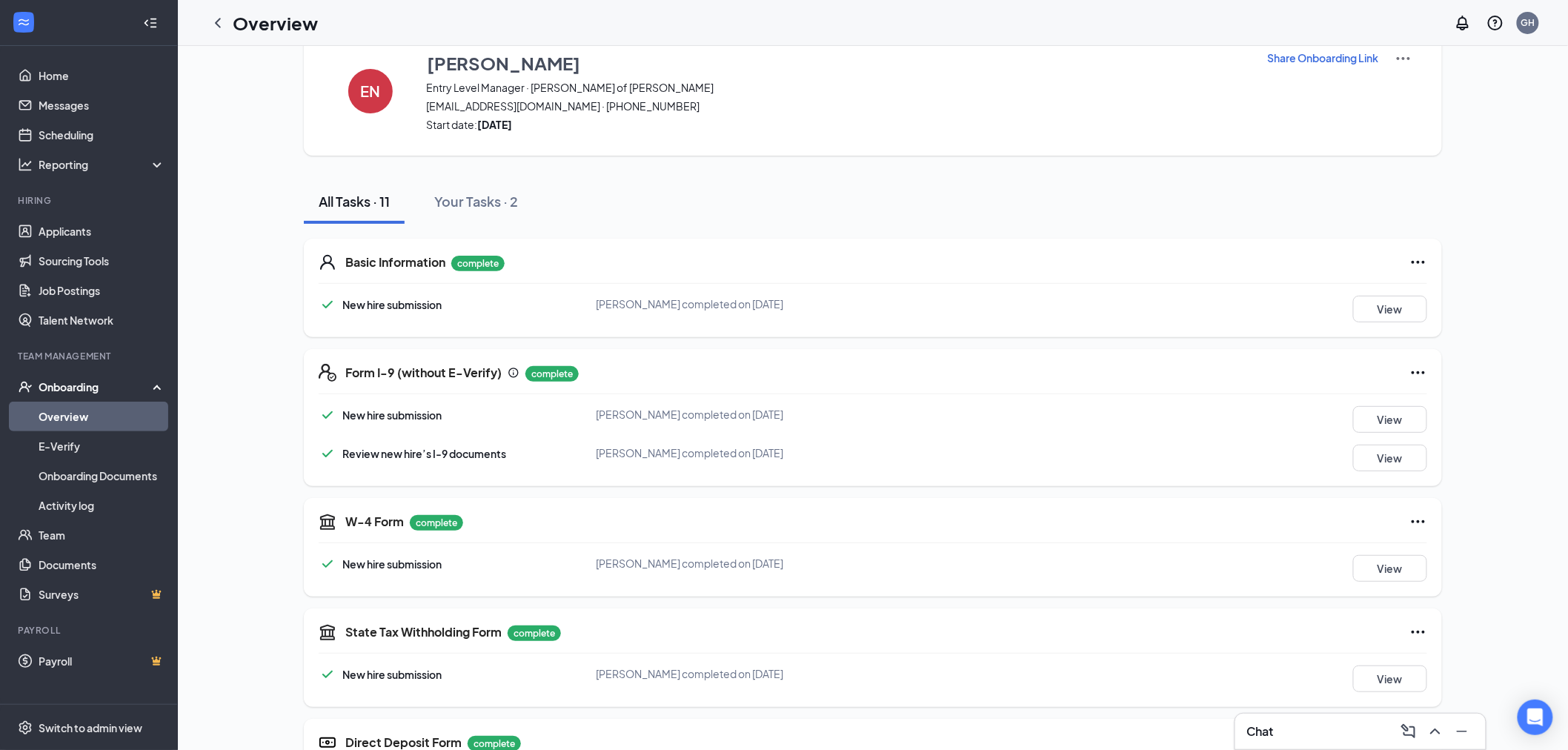
scroll to position [0, 0]
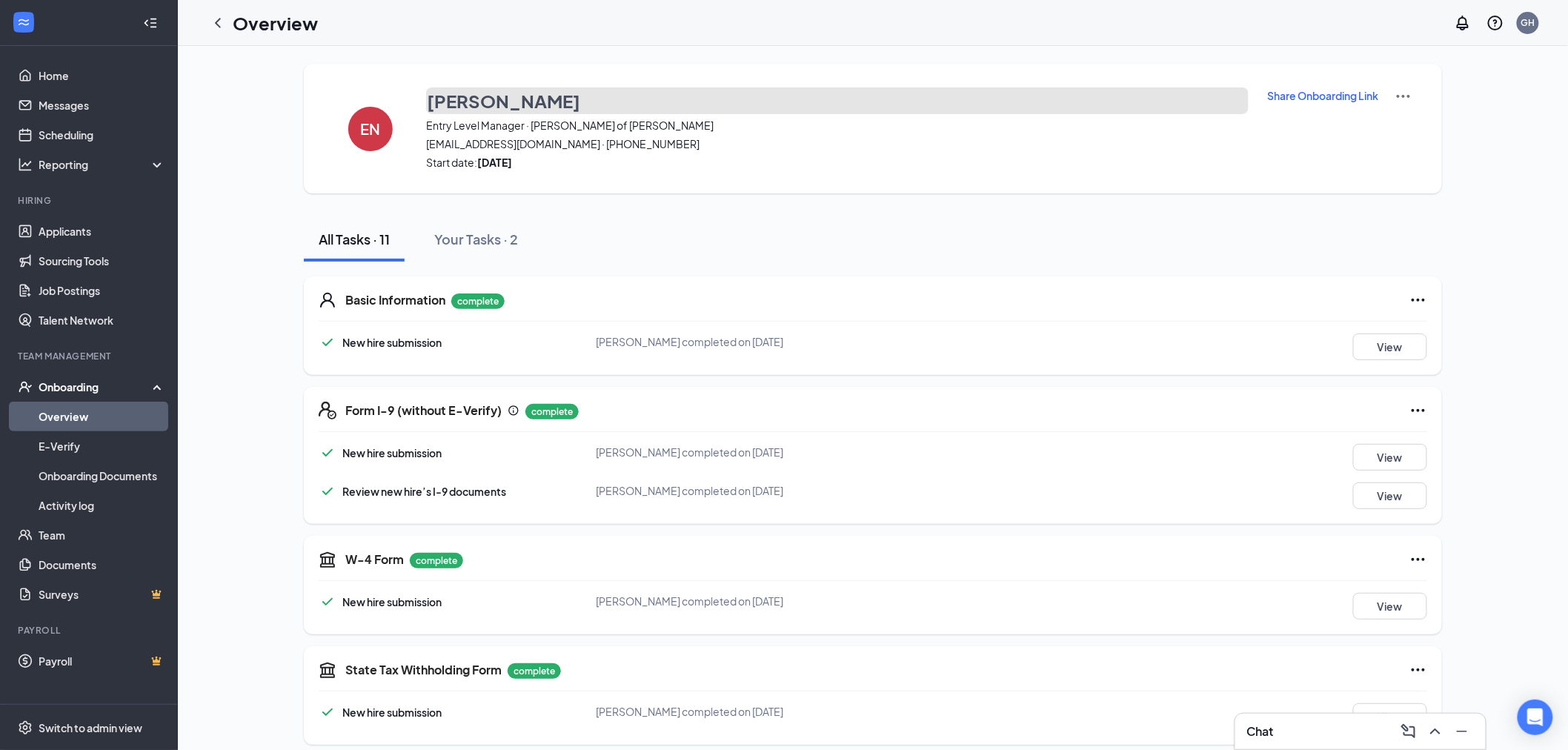
click at [480, 109] on h3 "[PERSON_NAME]" at bounding box center [503, 101] width 154 height 25
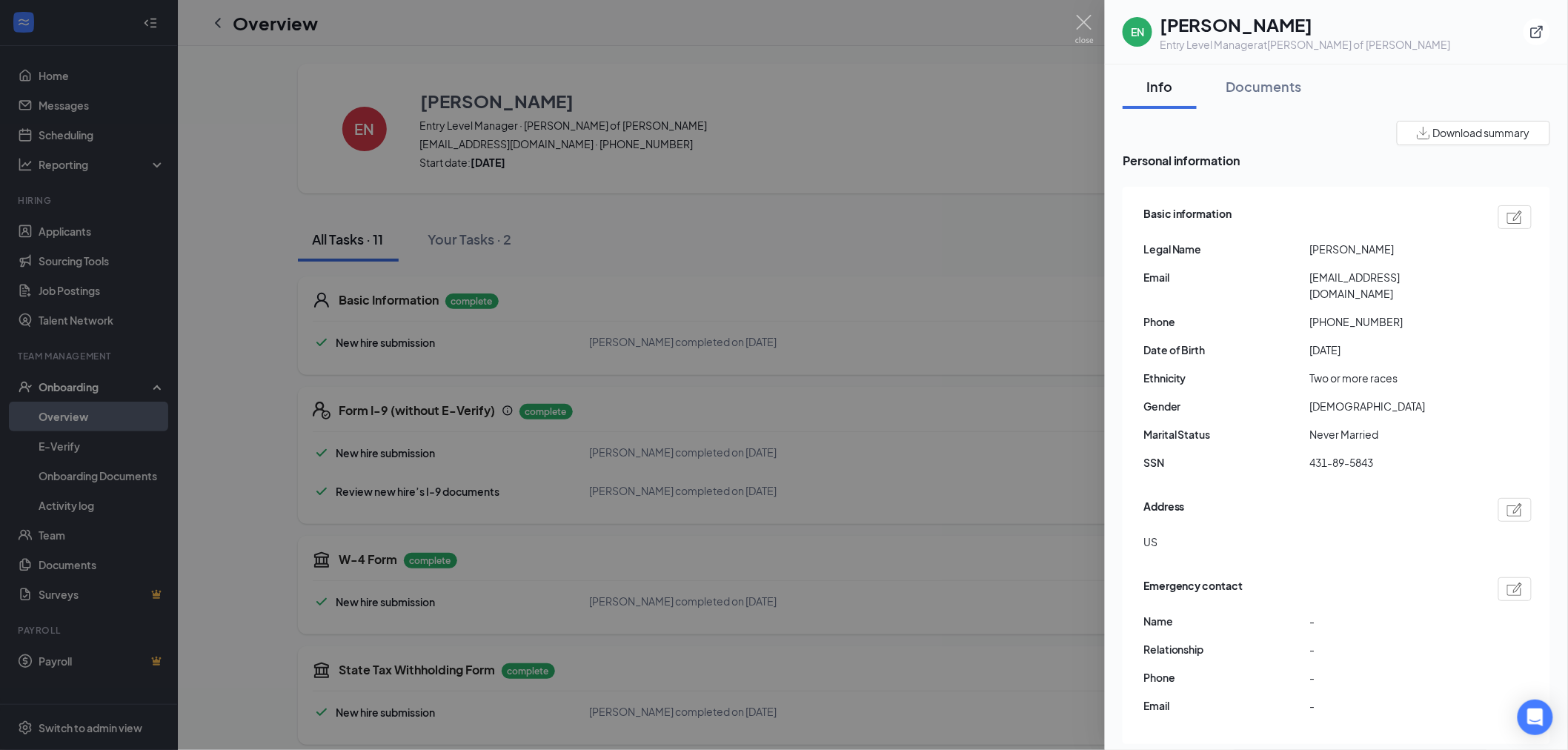
click at [233, 18] on div at bounding box center [784, 375] width 1568 height 750
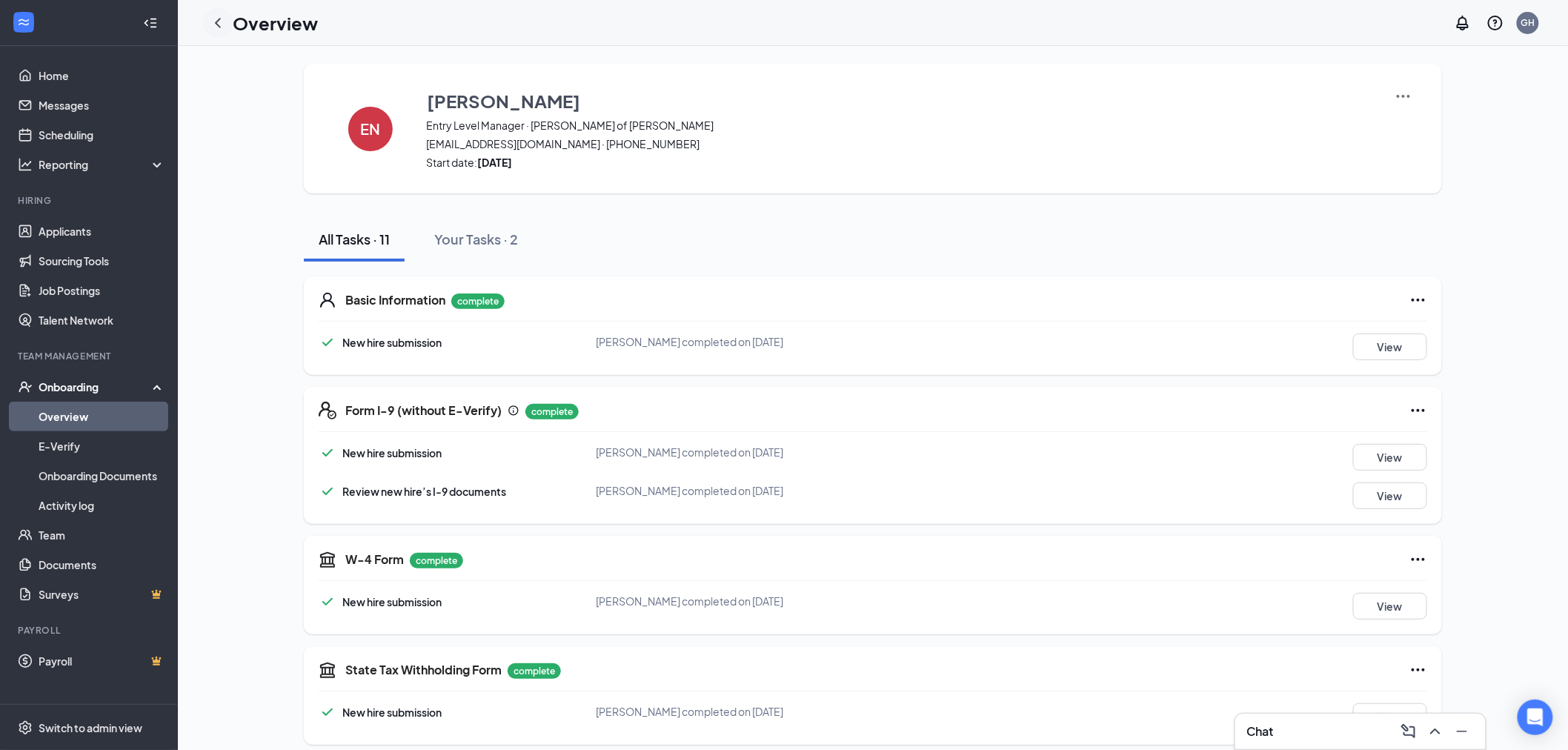
click at [220, 24] on icon "ChevronLeft" at bounding box center [218, 23] width 18 height 18
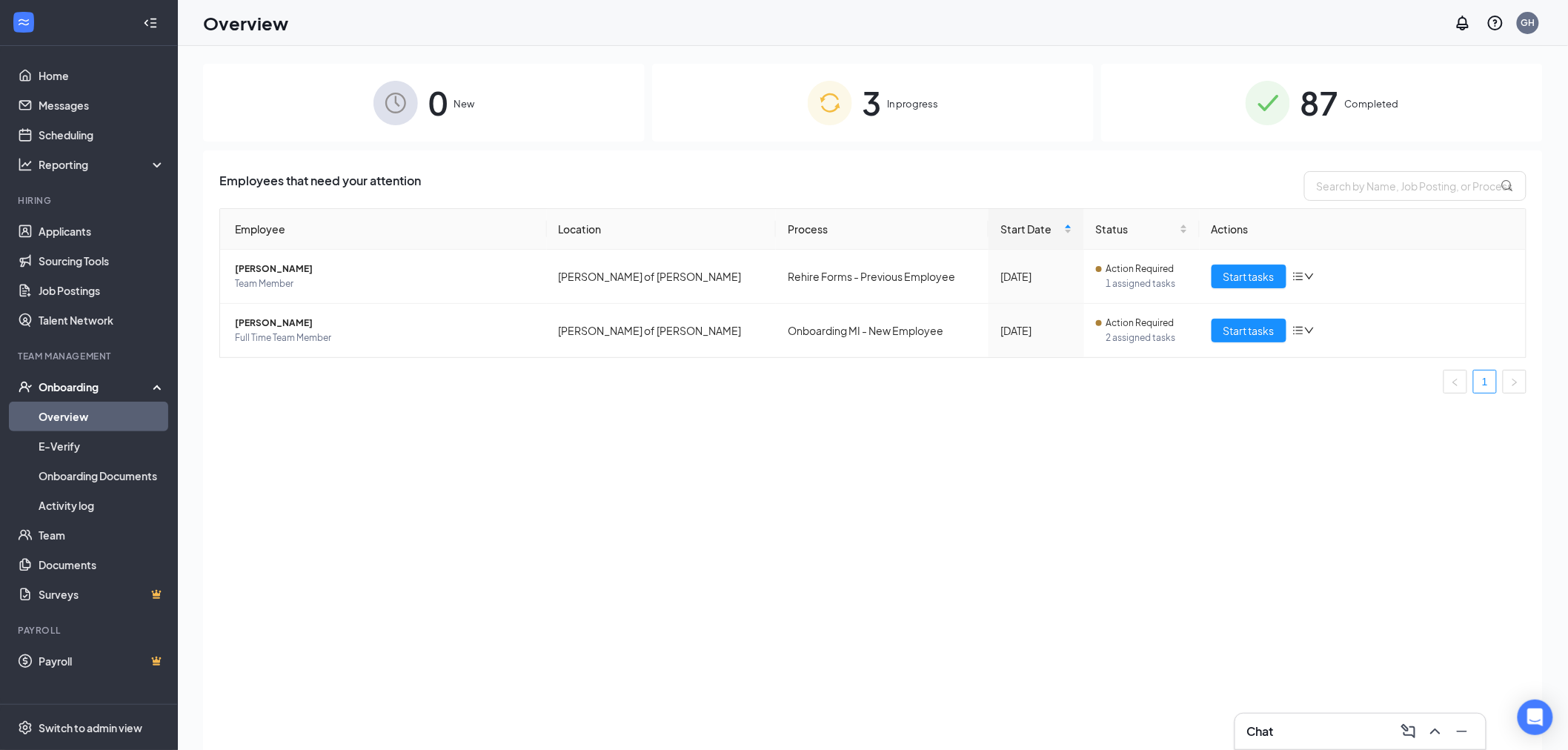
click at [1372, 114] on div "87 Completed" at bounding box center [1322, 103] width 442 height 78
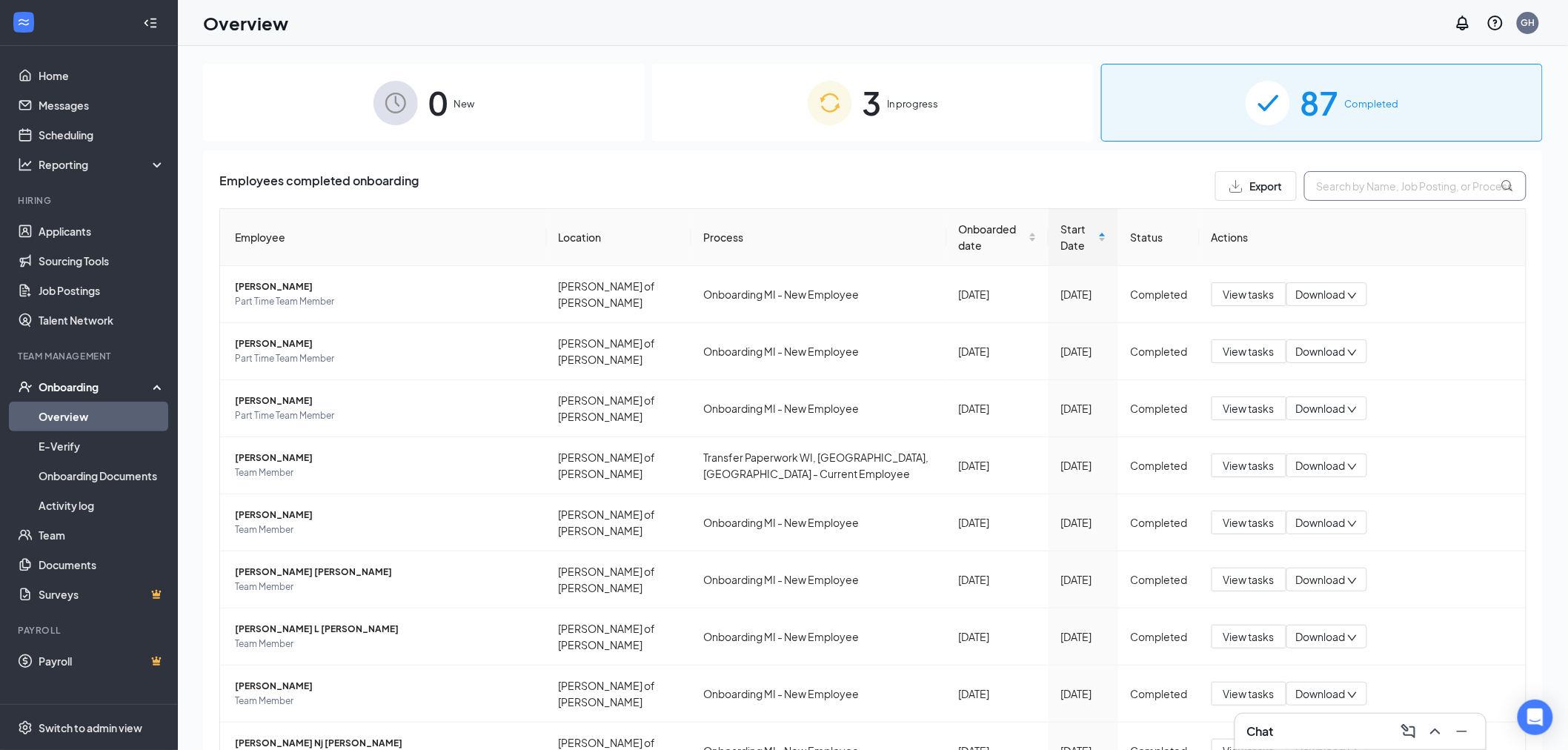
click at [1336, 191] on input "text" at bounding box center [1416, 186] width 222 height 30
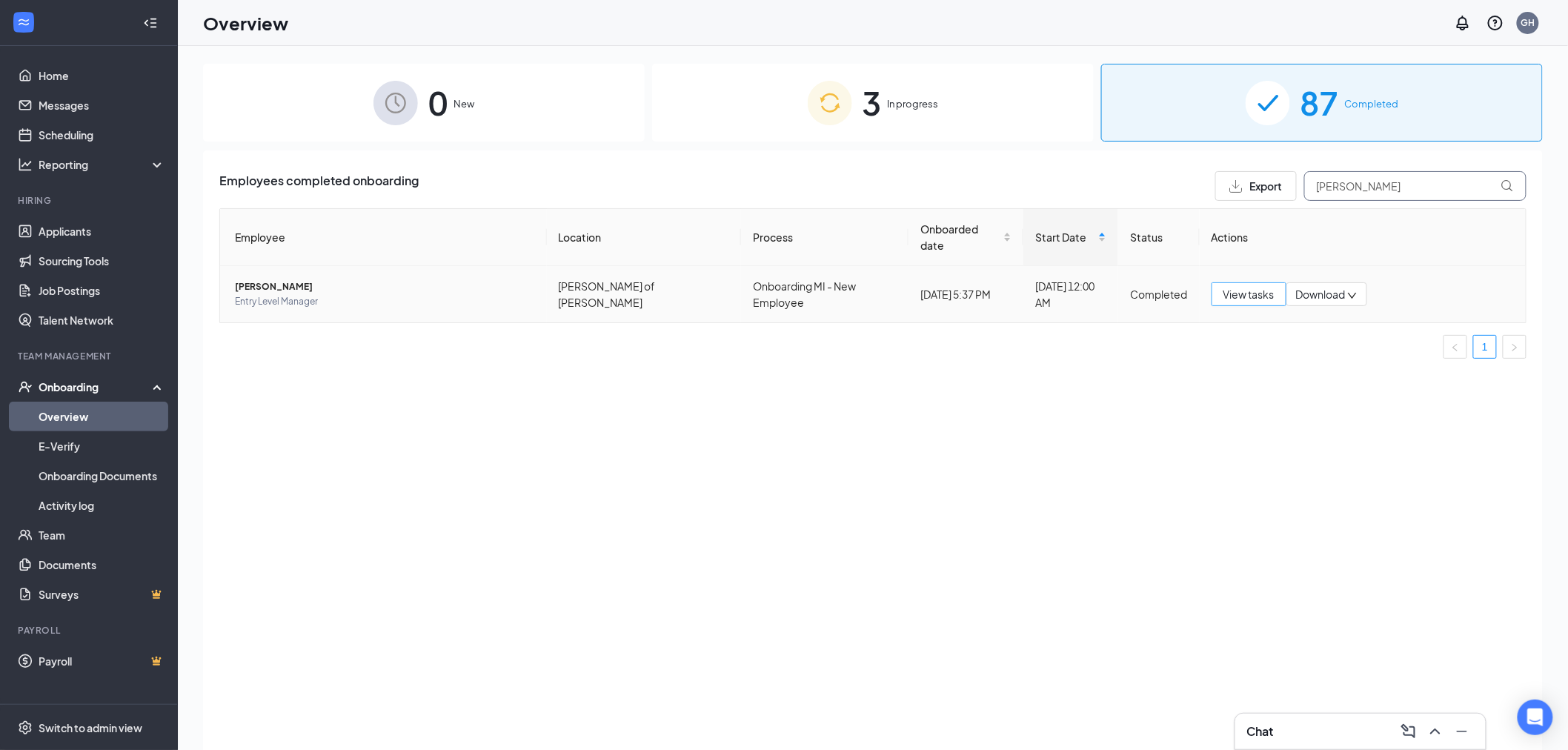
type input "[PERSON_NAME]"
click at [1238, 286] on span "View tasks" at bounding box center [1249, 294] width 51 height 17
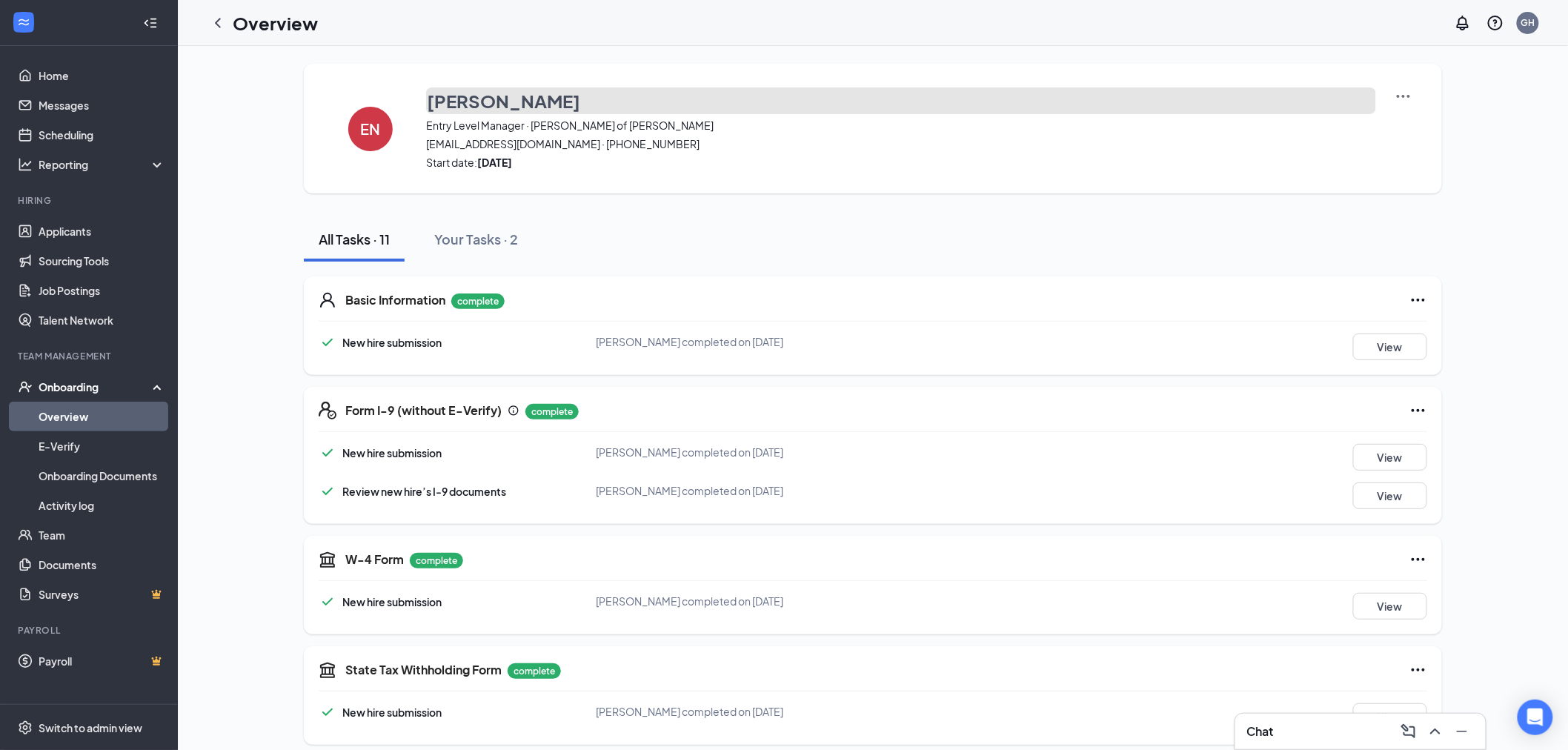
click at [498, 102] on h3 "[PERSON_NAME]" at bounding box center [503, 101] width 154 height 25
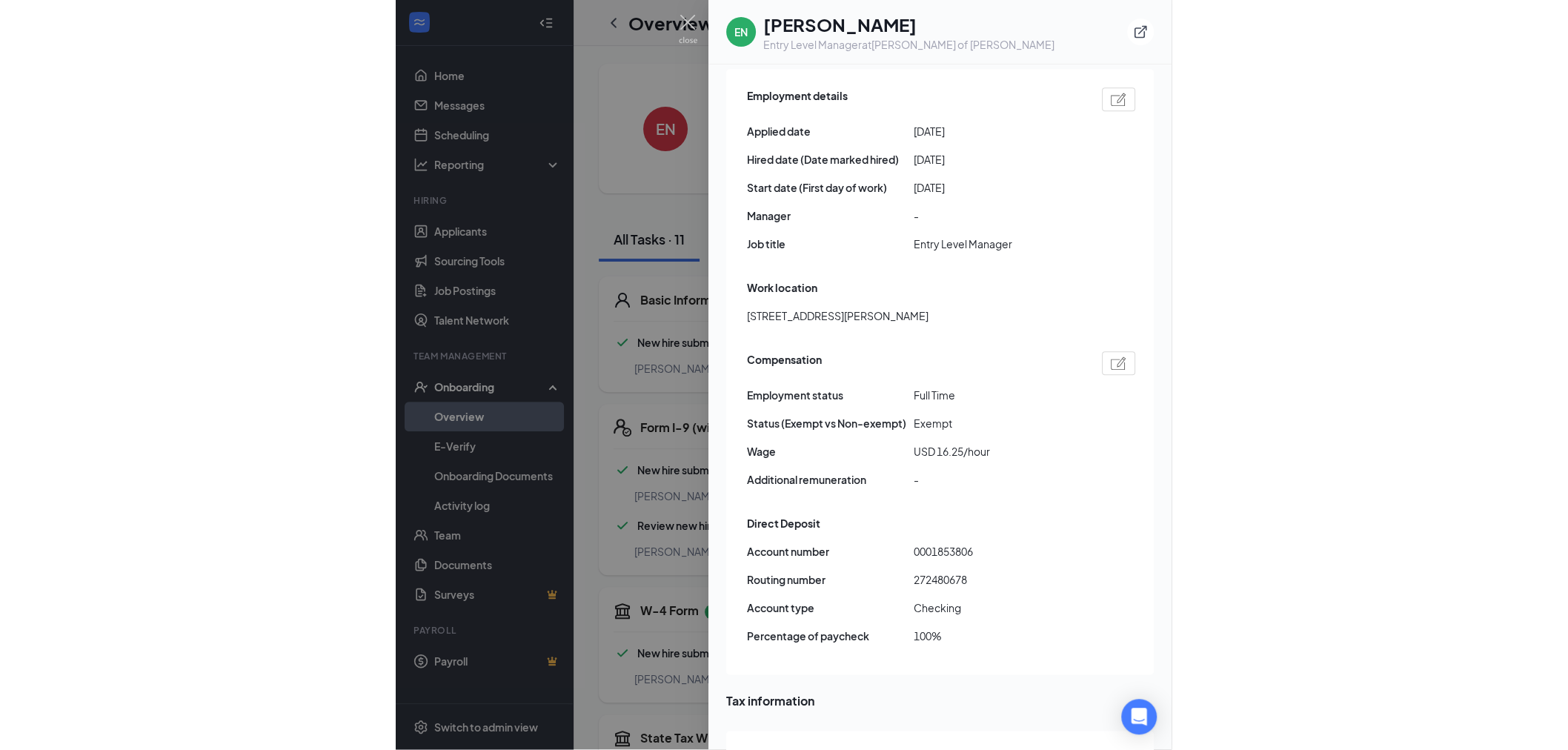
scroll to position [741, 0]
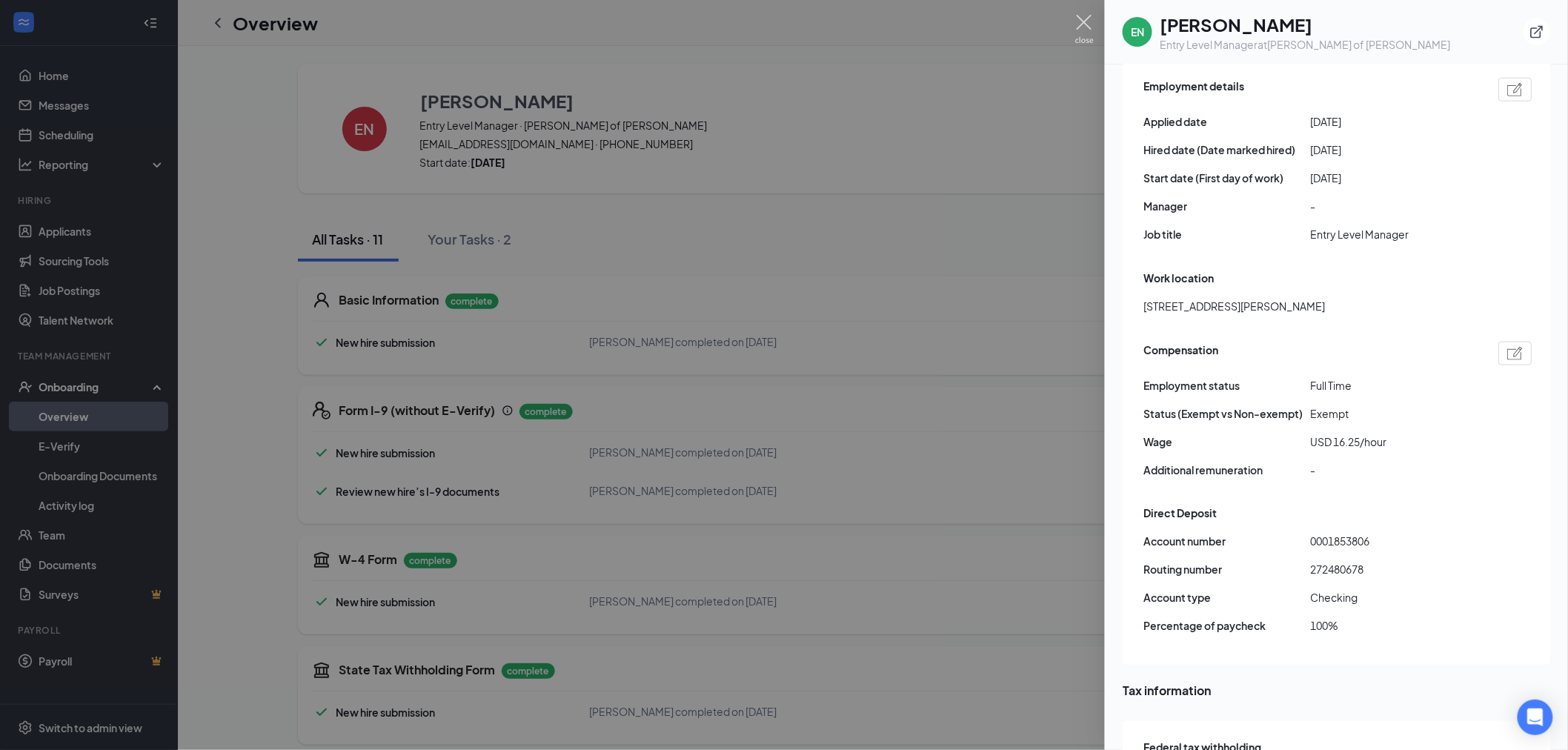
click at [1086, 22] on img at bounding box center [1085, 29] width 18 height 29
